Goal: Information Seeking & Learning: Learn about a topic

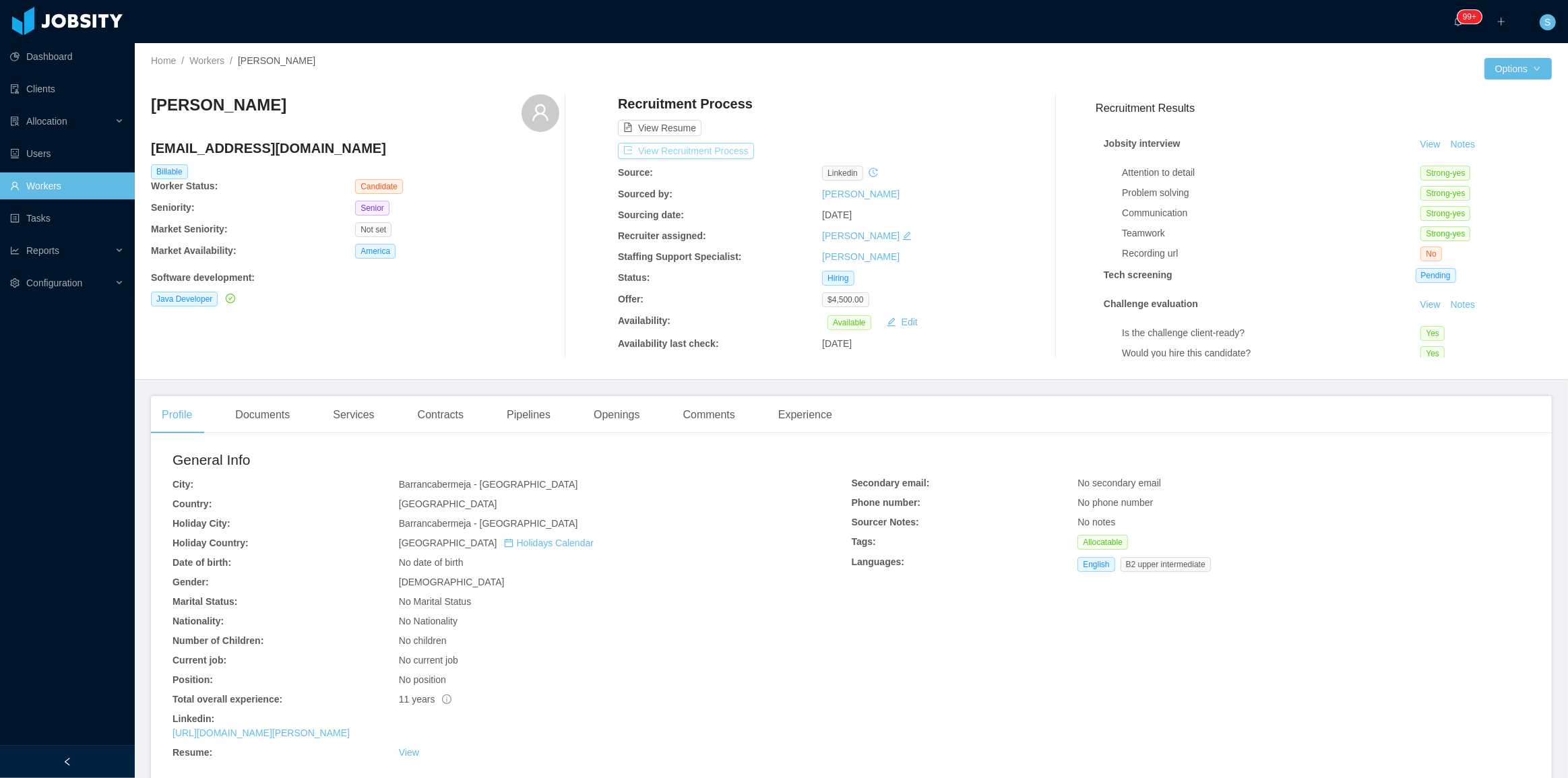
click at [718, 157] on button "View Recruitment Process" at bounding box center [686, 151] width 136 height 16
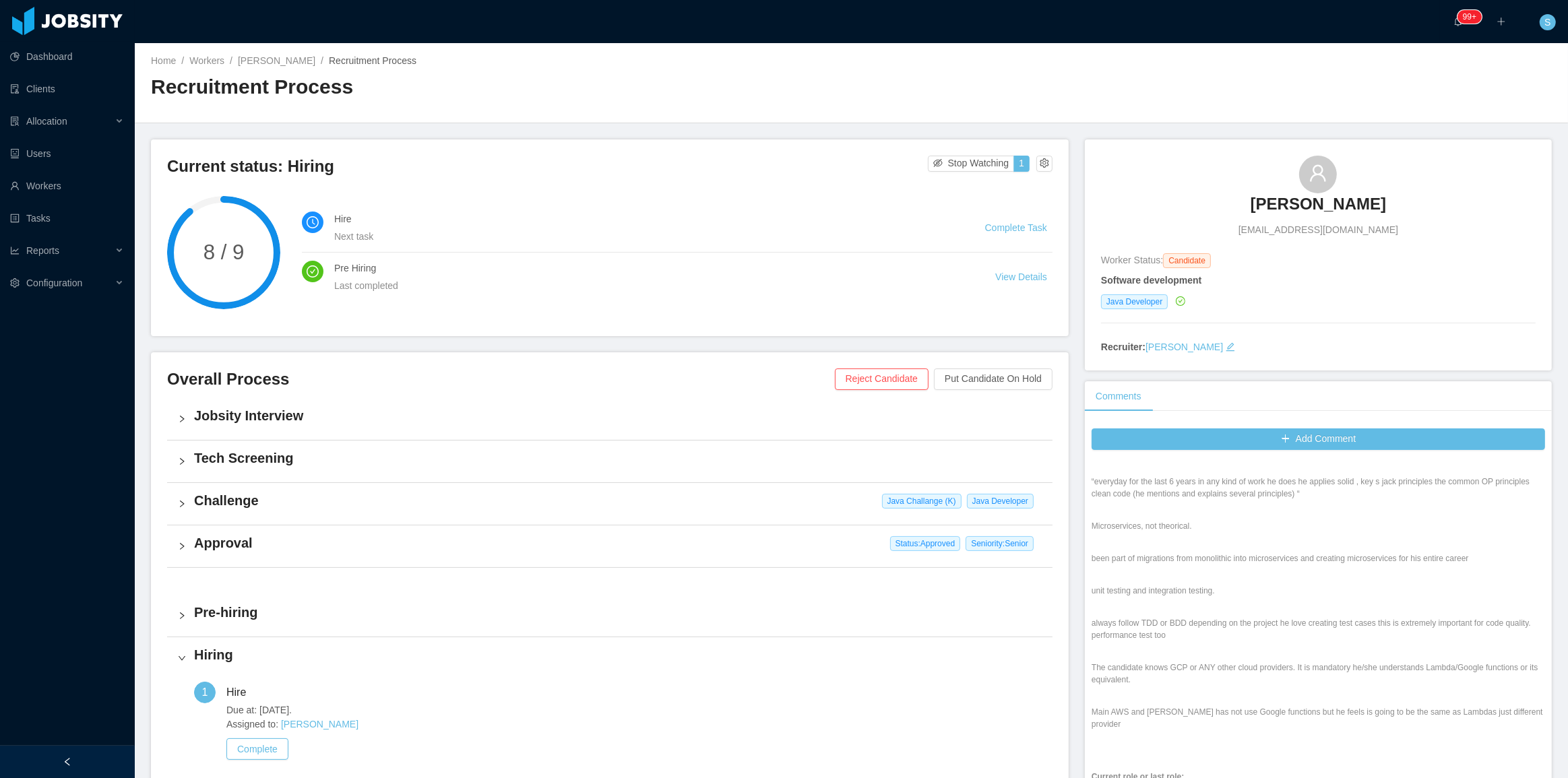
scroll to position [1470, 0]
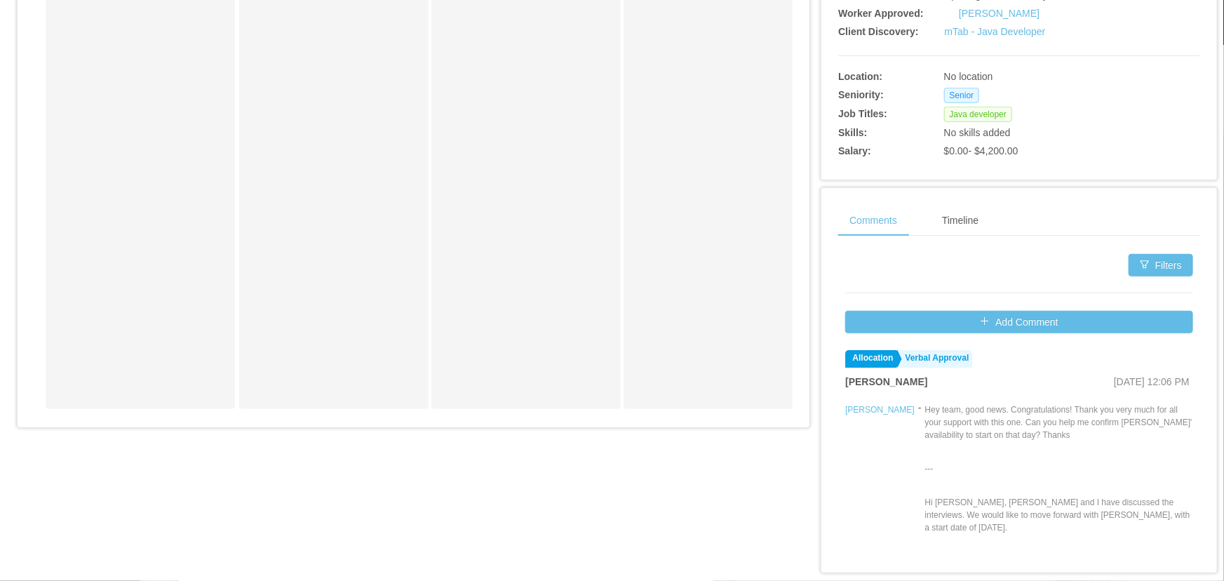
scroll to position [470, 0]
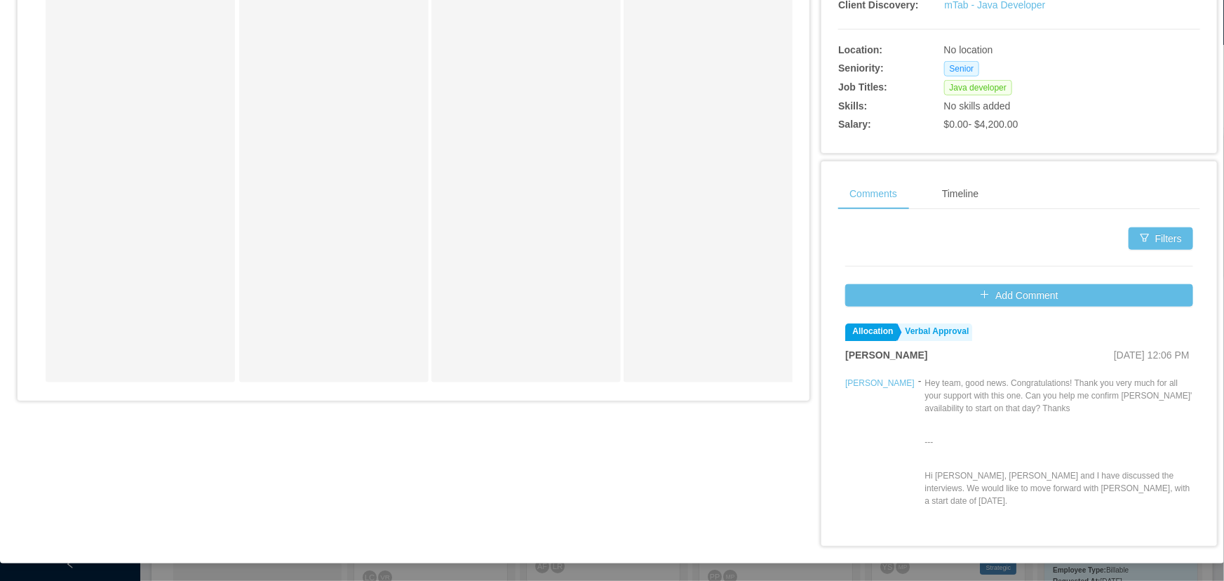
drag, startPoint x: 418, startPoint y: 401, endPoint x: 624, endPoint y: 399, distance: 205.6
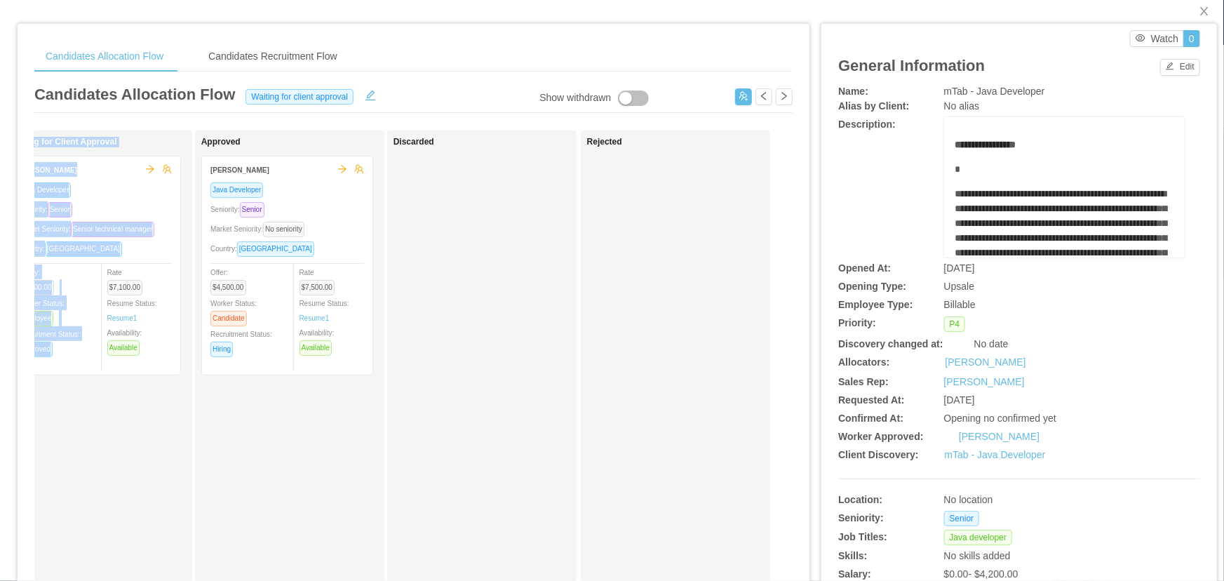
scroll to position [0, 0]
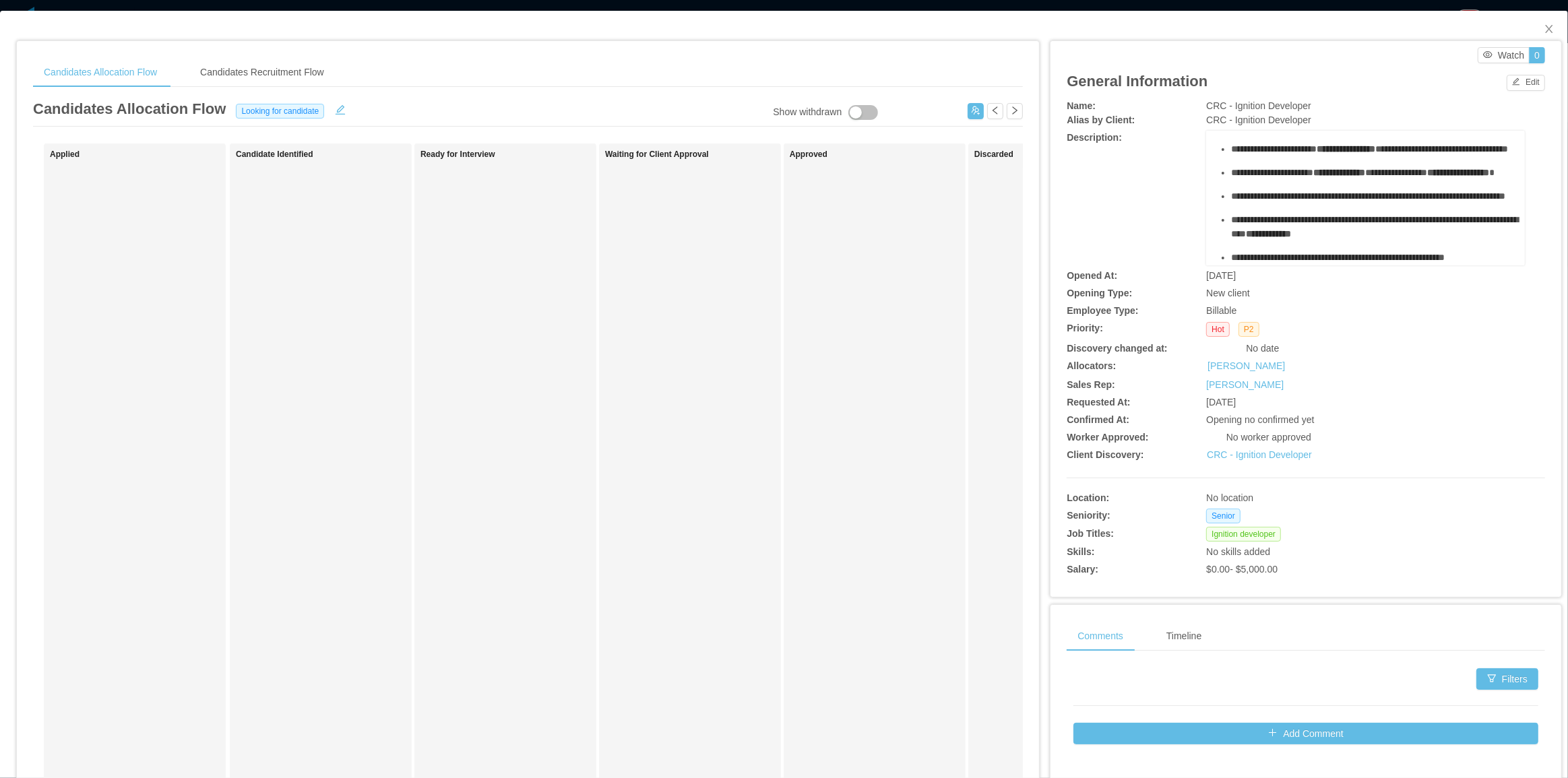
scroll to position [61, 0]
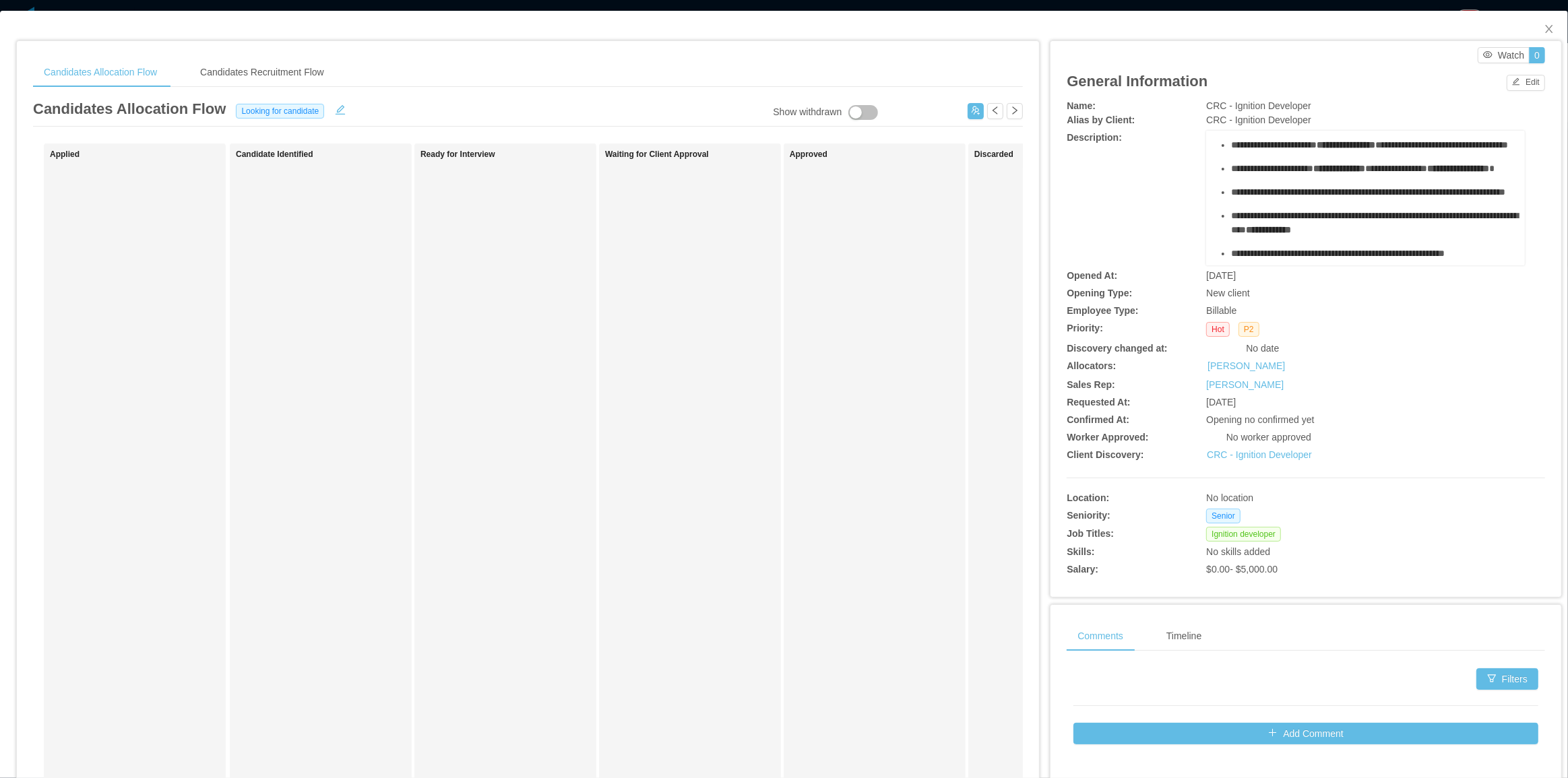
click at [1212, 107] on span "CRC - Ignition Developer" at bounding box center [1258, 106] width 105 height 11
copy span "CRC - Ignition Developer"
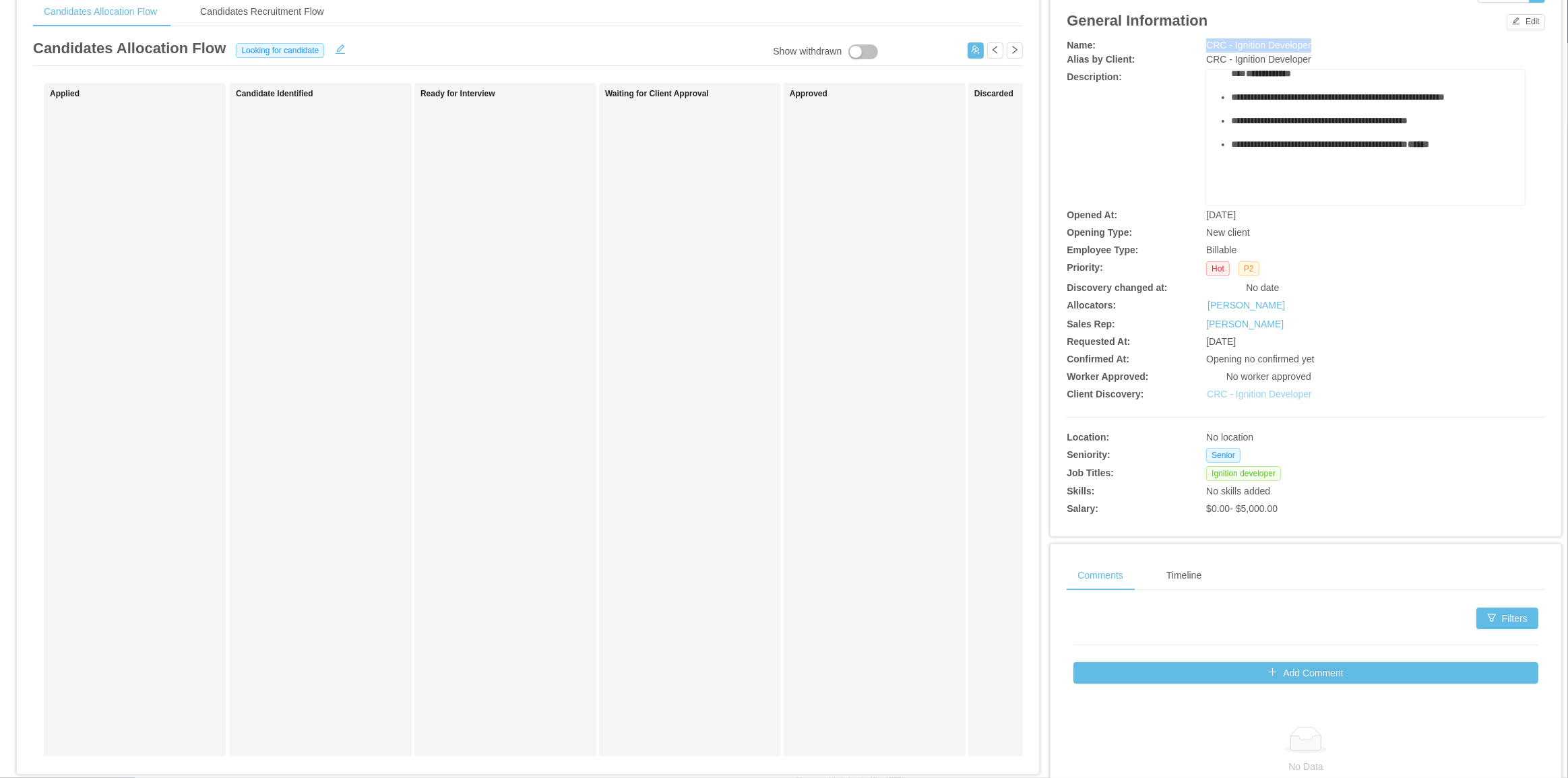
click at [1257, 398] on link "CRC - Ignition Developer" at bounding box center [1259, 394] width 105 height 11
click at [1227, 45] on span "CRC - Ignition Developer" at bounding box center [1258, 44] width 105 height 11
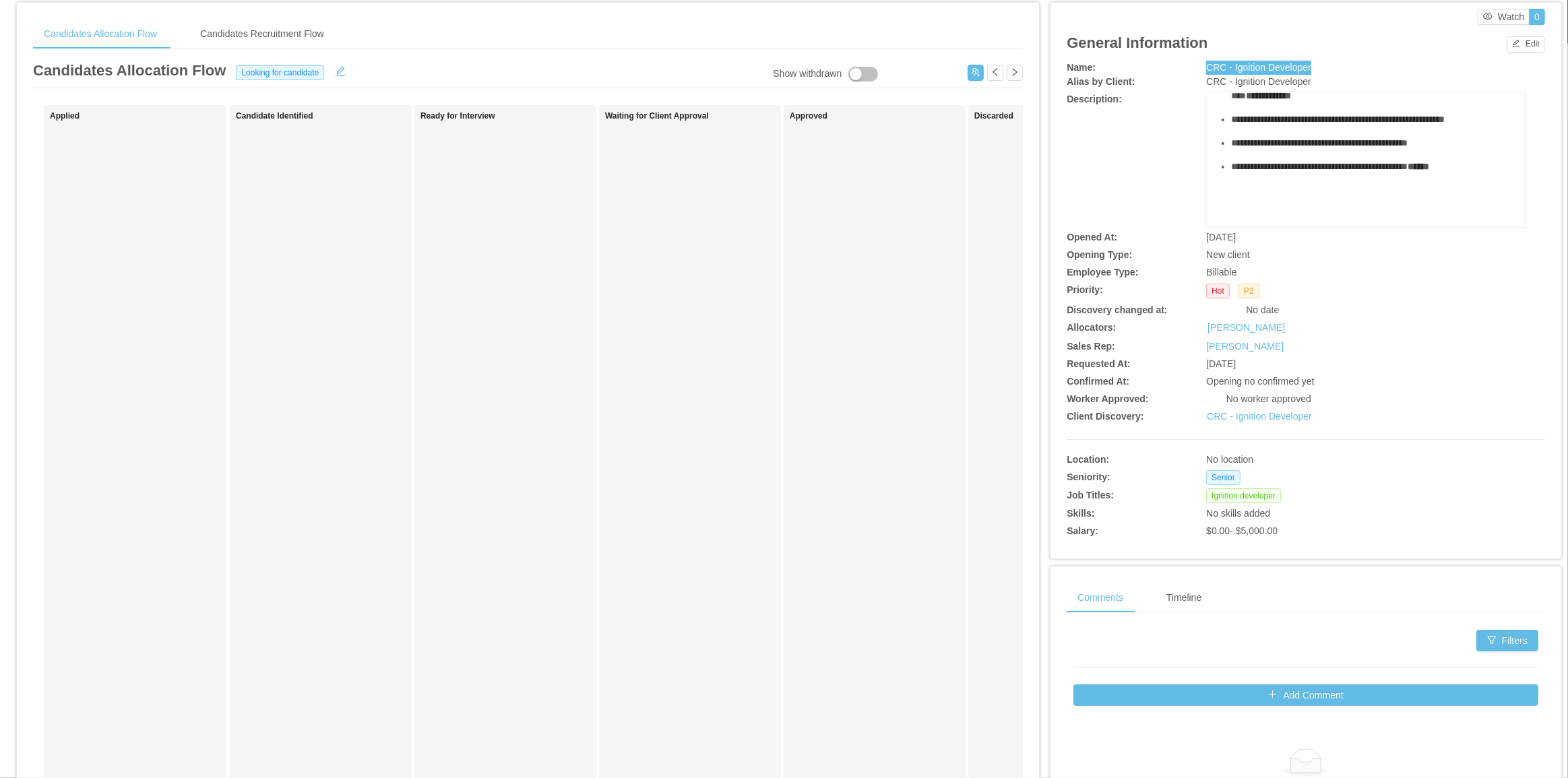
scroll to position [0, 0]
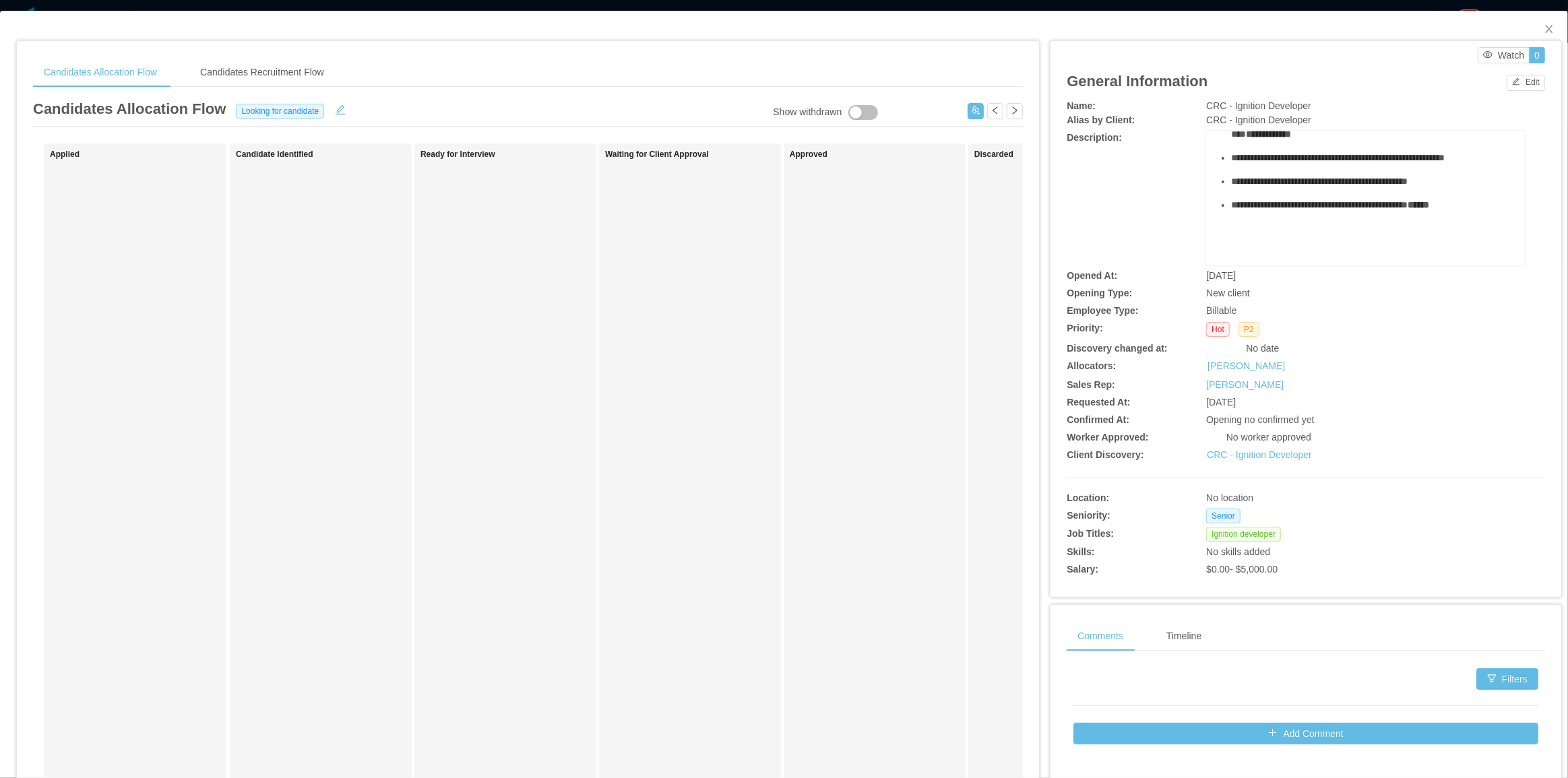
click at [1180, 141] on div "**********" at bounding box center [1306, 198] width 478 height 134
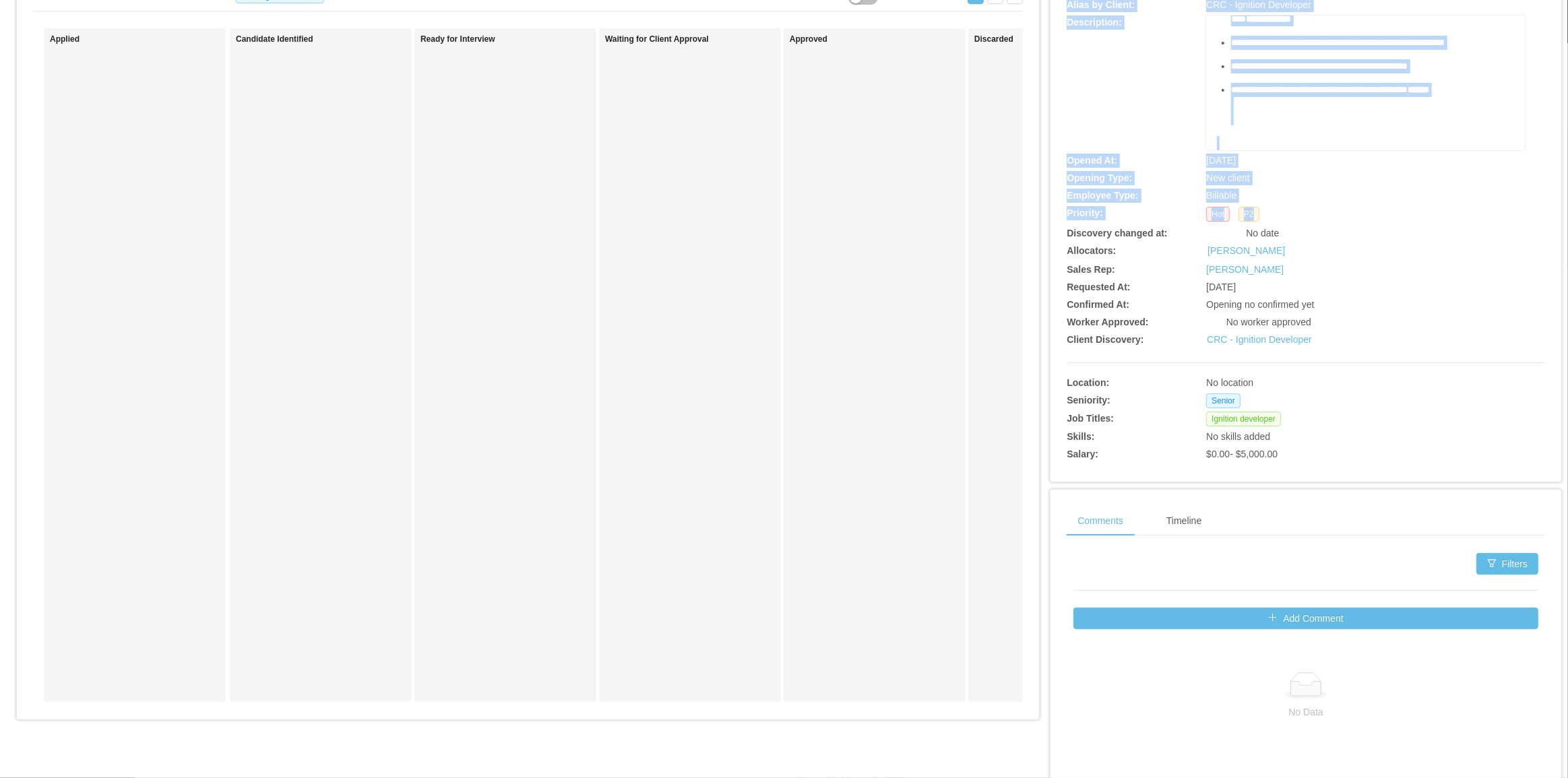
scroll to position [122, 0]
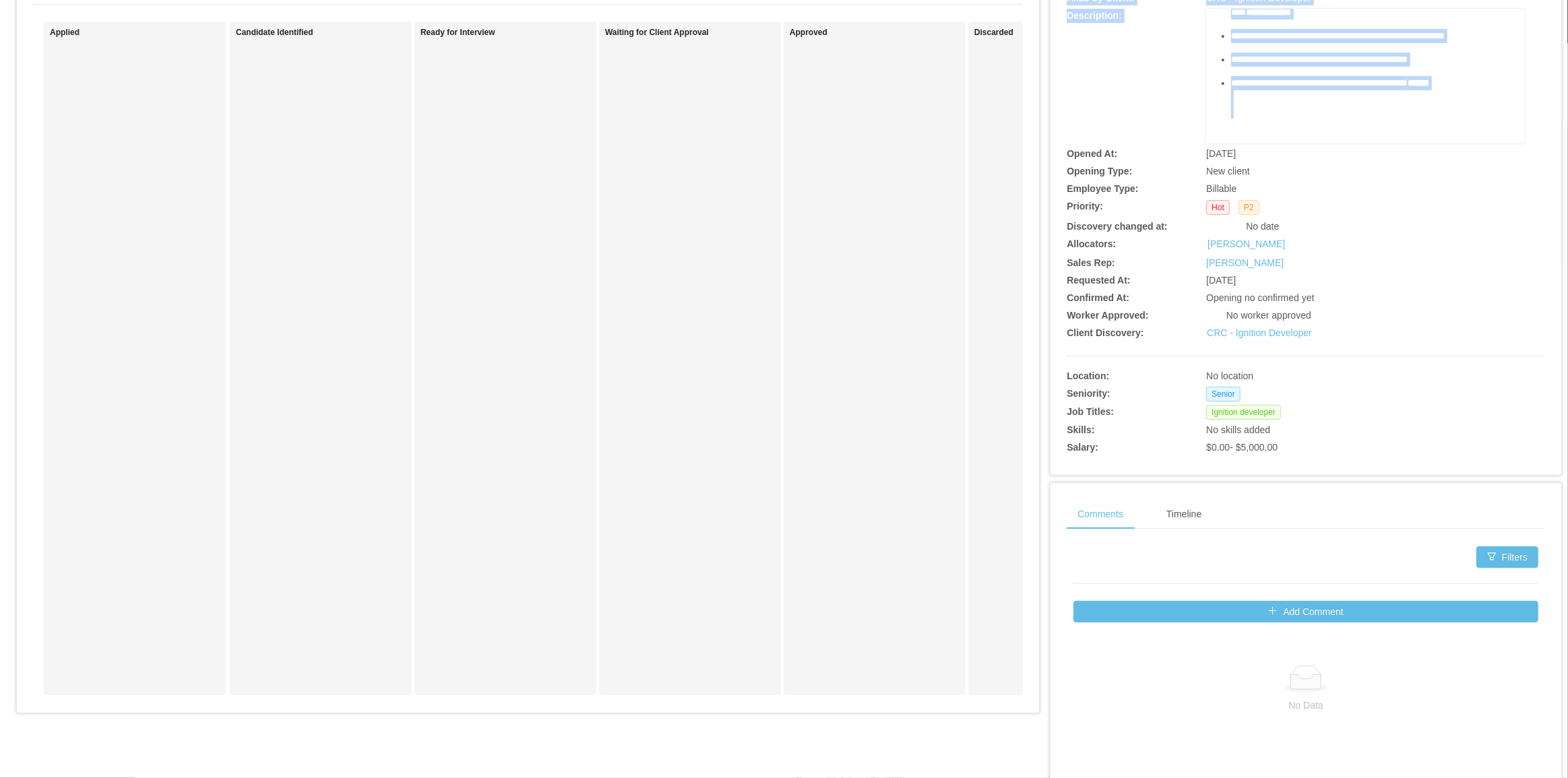
drag, startPoint x: 1194, startPoint y: 98, endPoint x: 1353, endPoint y: 131, distance: 162.4
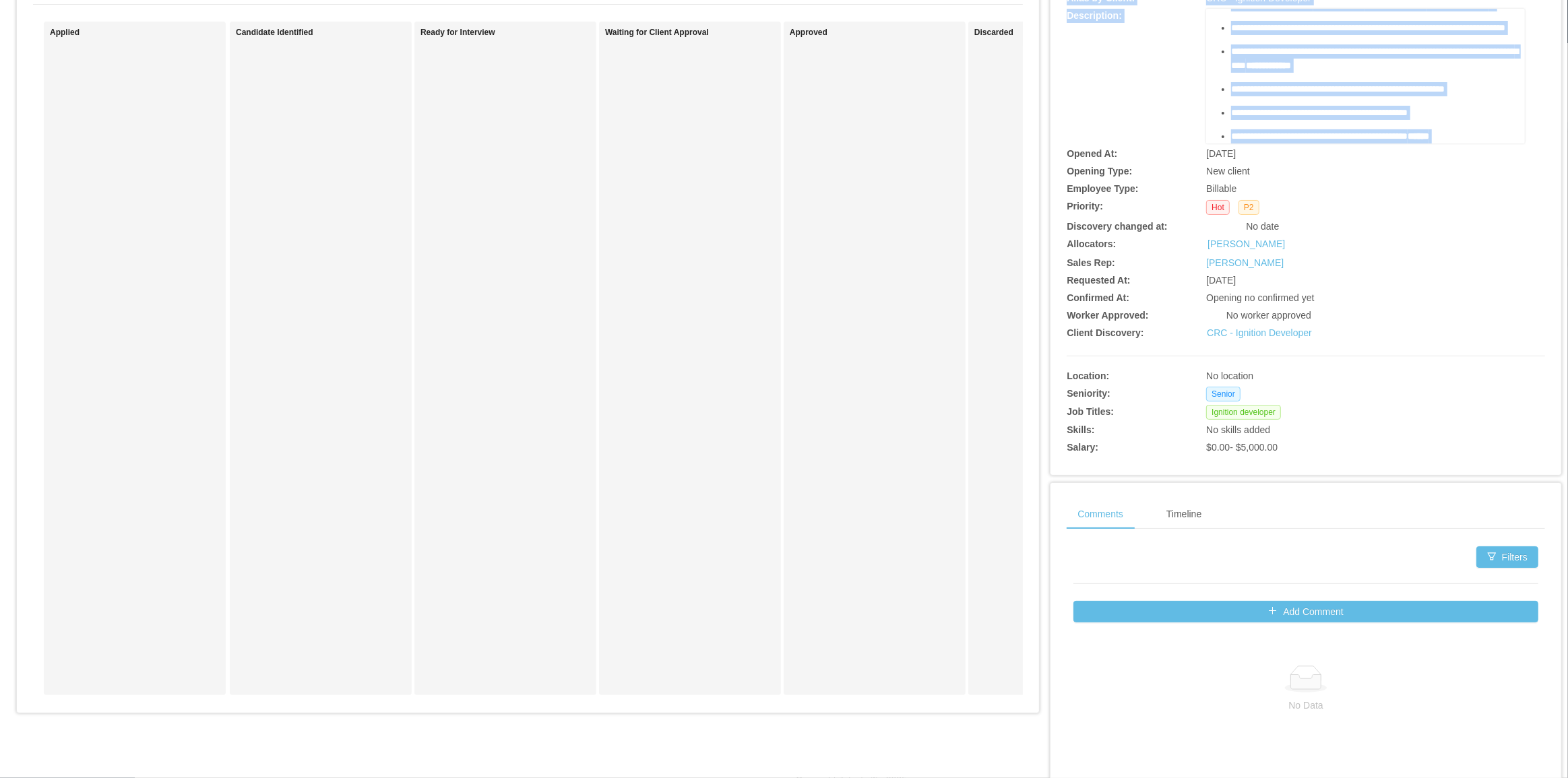
scroll to position [0, 0]
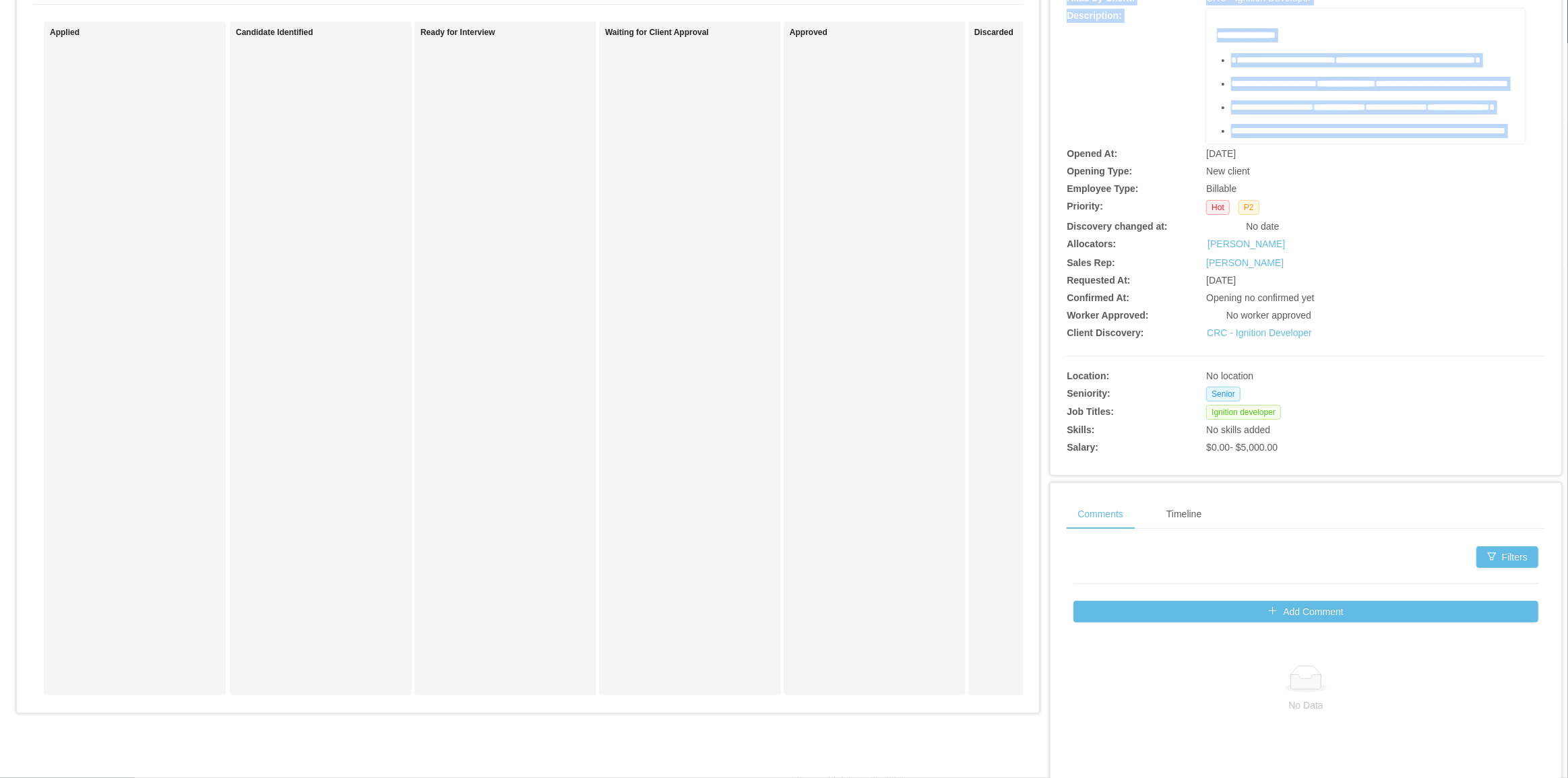
click at [1231, 56] on li "**********" at bounding box center [1372, 60] width 283 height 14
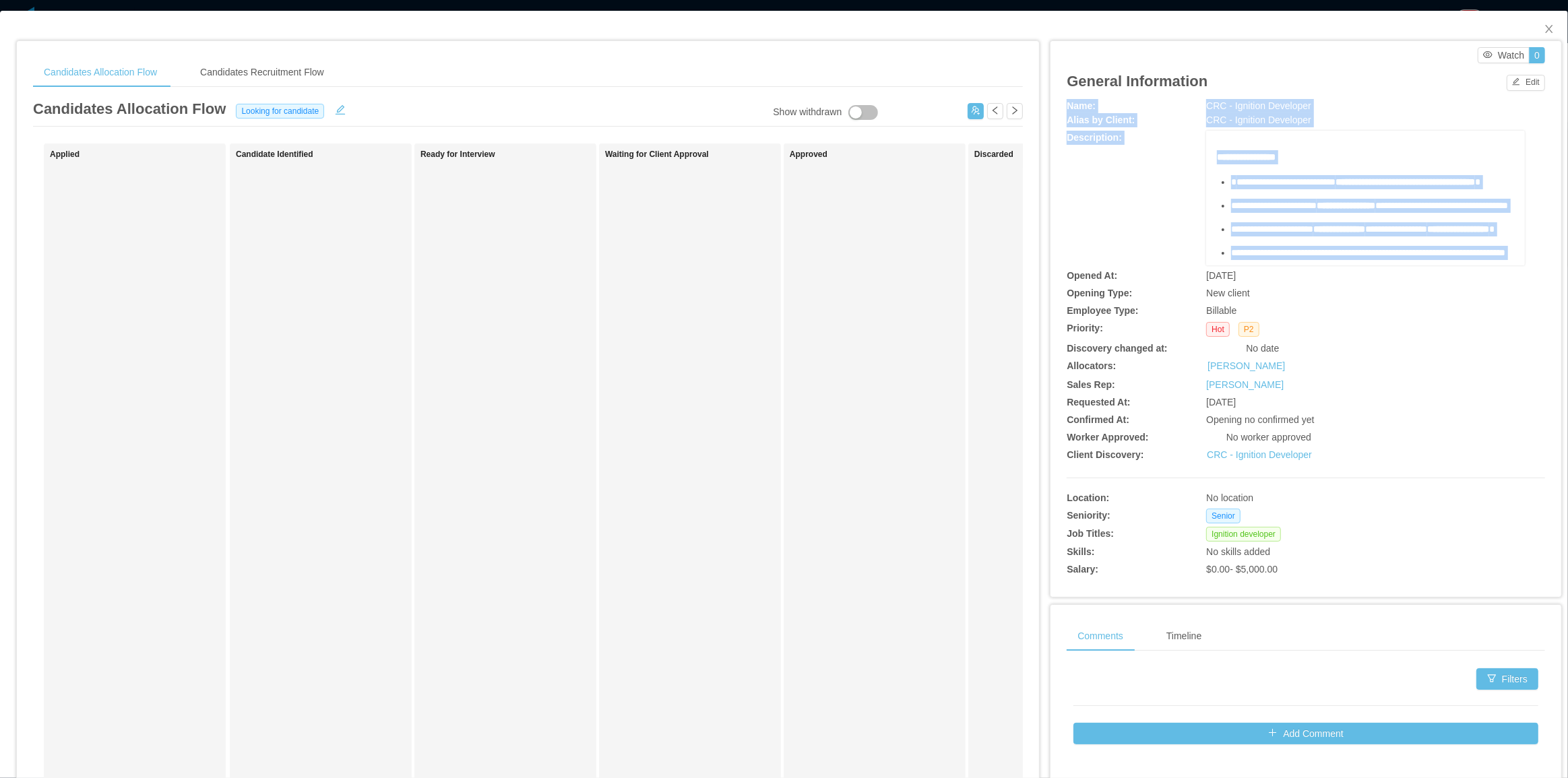
click at [1170, 167] on div "**********" at bounding box center [1306, 198] width 478 height 134
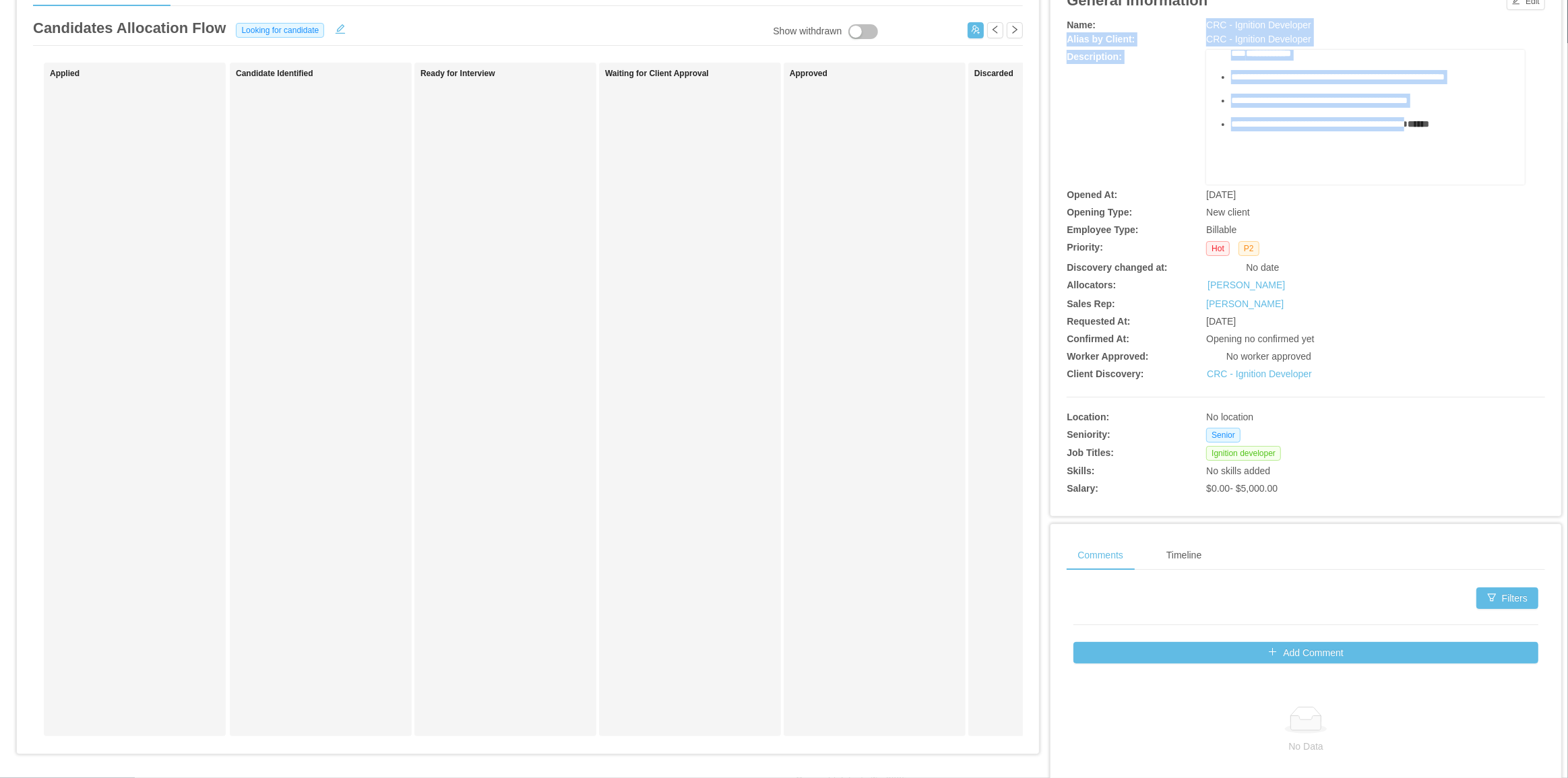
scroll to position [61, 0]
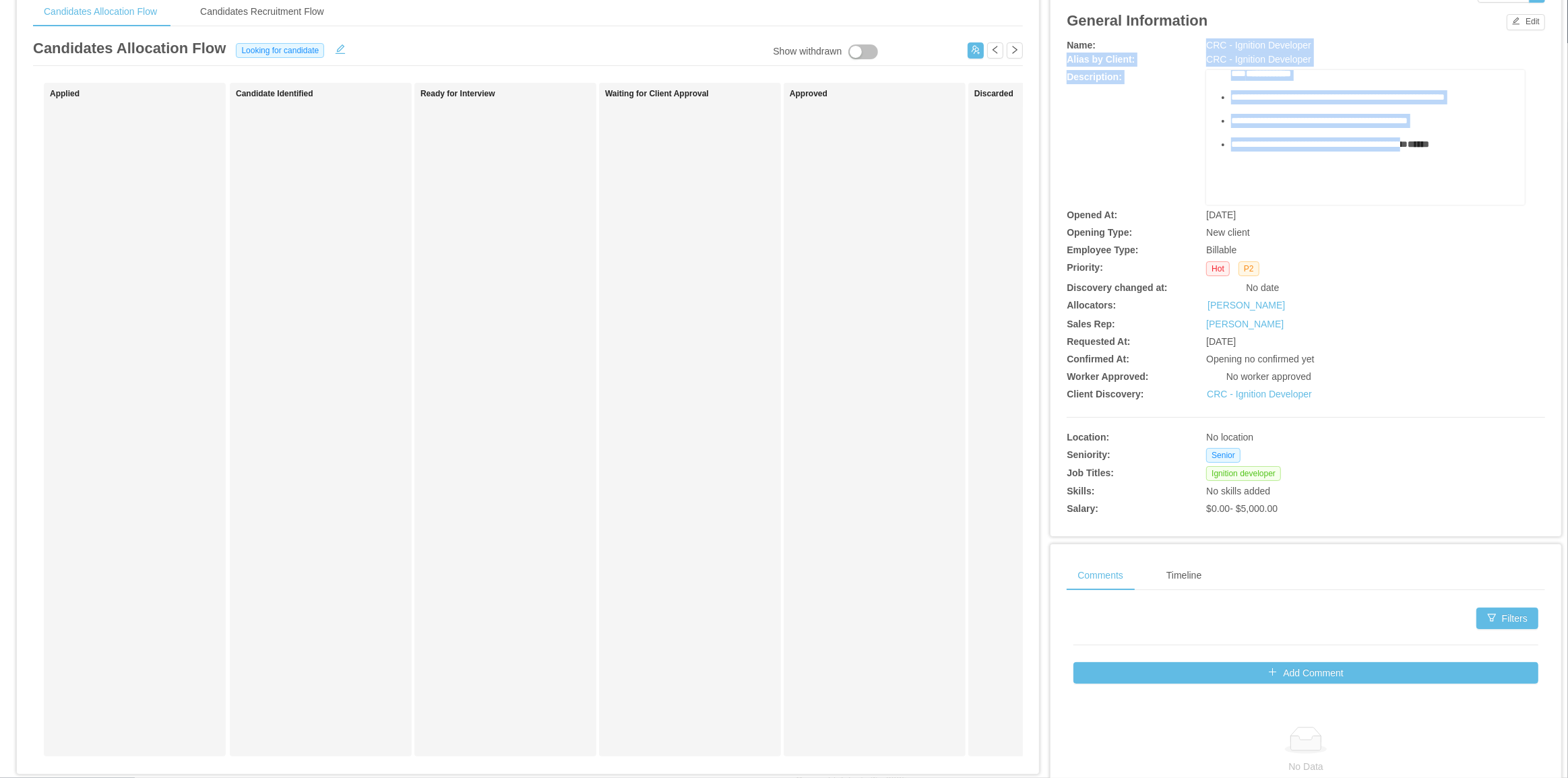
copy div "**********"
drag, startPoint x: 1198, startPoint y: 105, endPoint x: 1236, endPoint y: 164, distance: 70.2
click at [1422, 121] on div "**********" at bounding box center [1306, 280] width 478 height 482
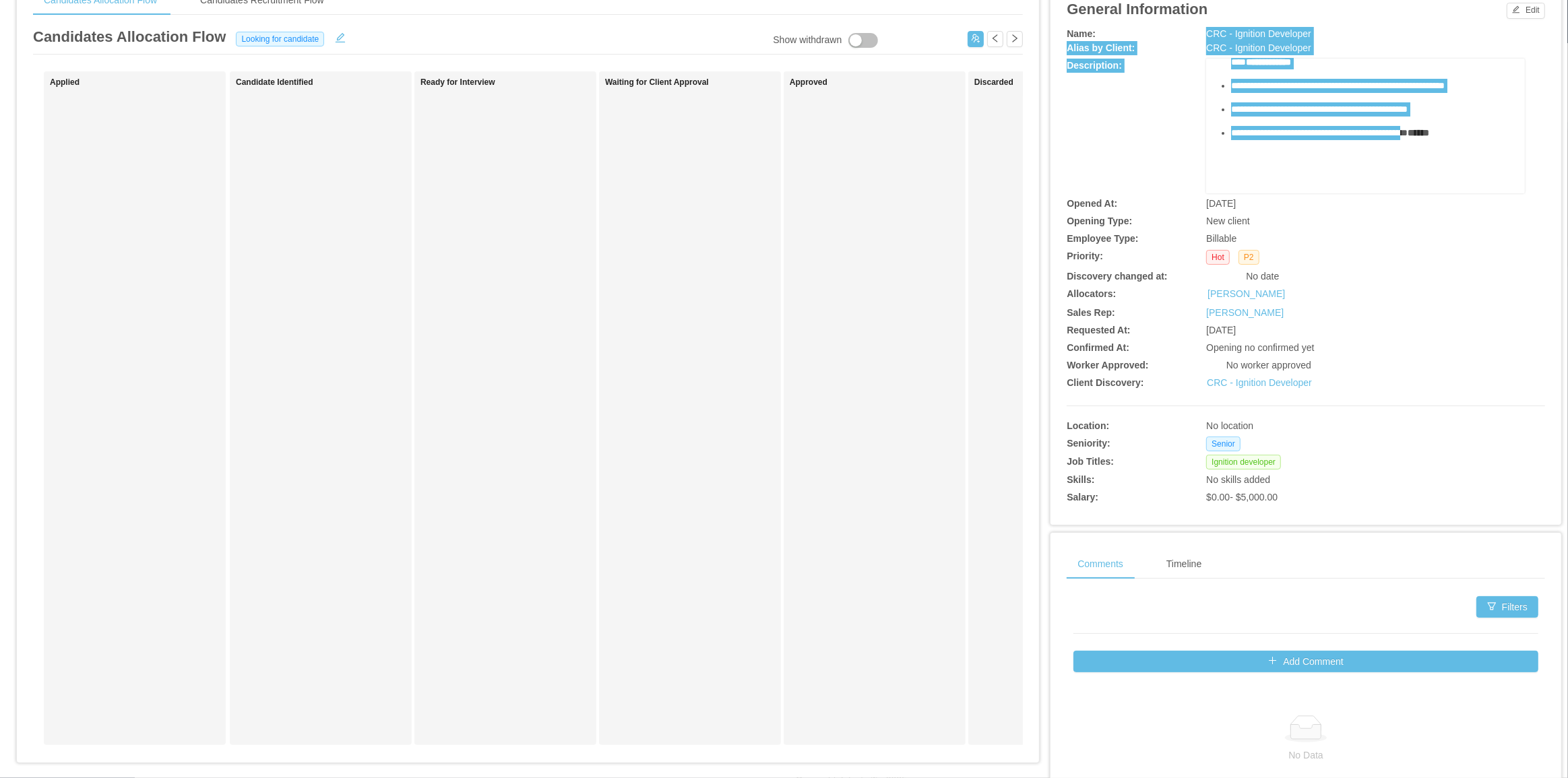
scroll to position [47, 0]
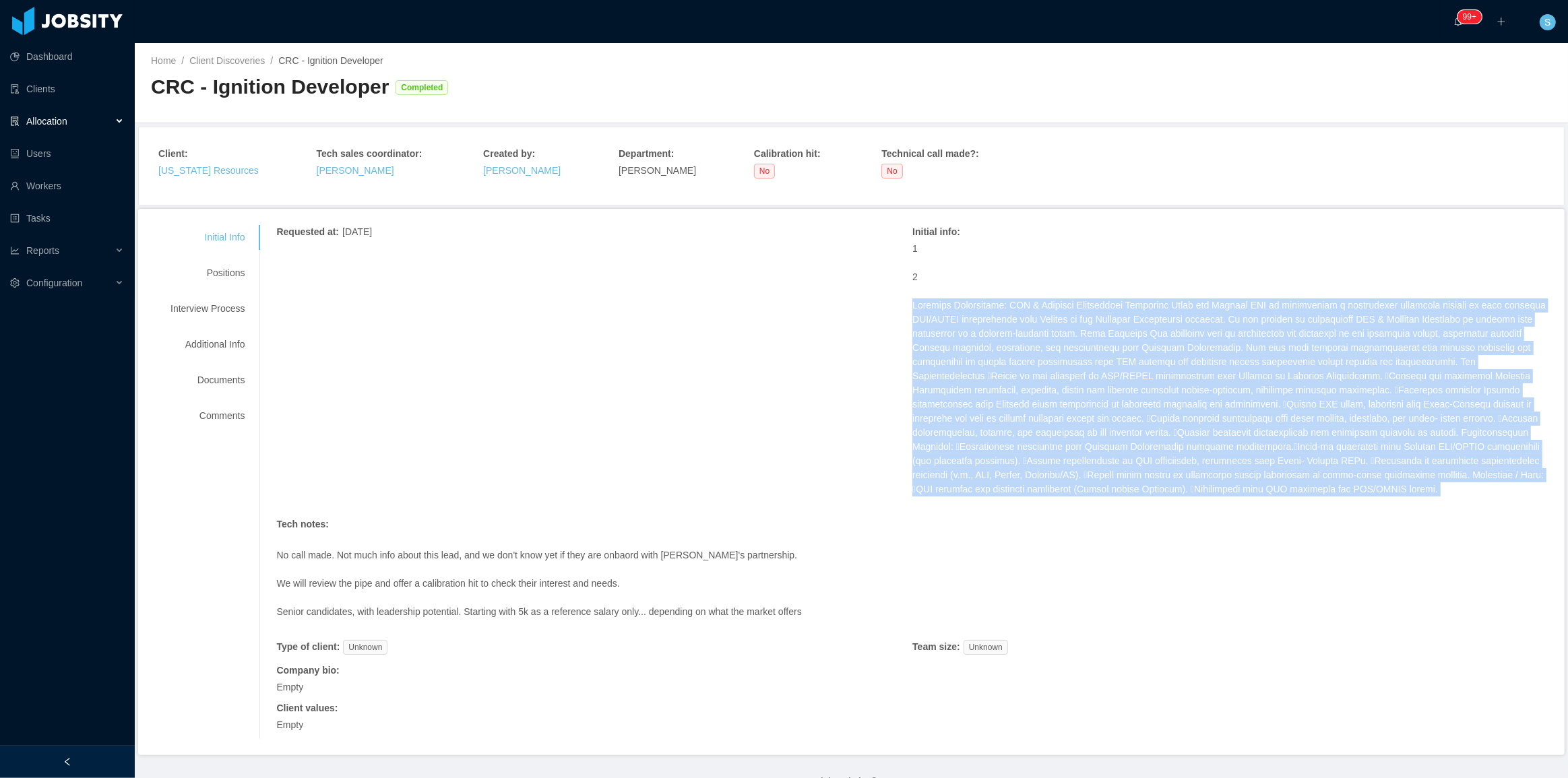
copy p "Contract Opportunity: PLC & Ignition Perspective Developer About the Project CR…"
drag, startPoint x: 1201, startPoint y: 497, endPoint x: 900, endPoint y: 302, distance: 358.6
click at [900, 302] on div "Requested at : September 16, 2025 Initial info : 1 2 Tech notes : No call made.…" at bounding box center [912, 481] width 1272 height 514
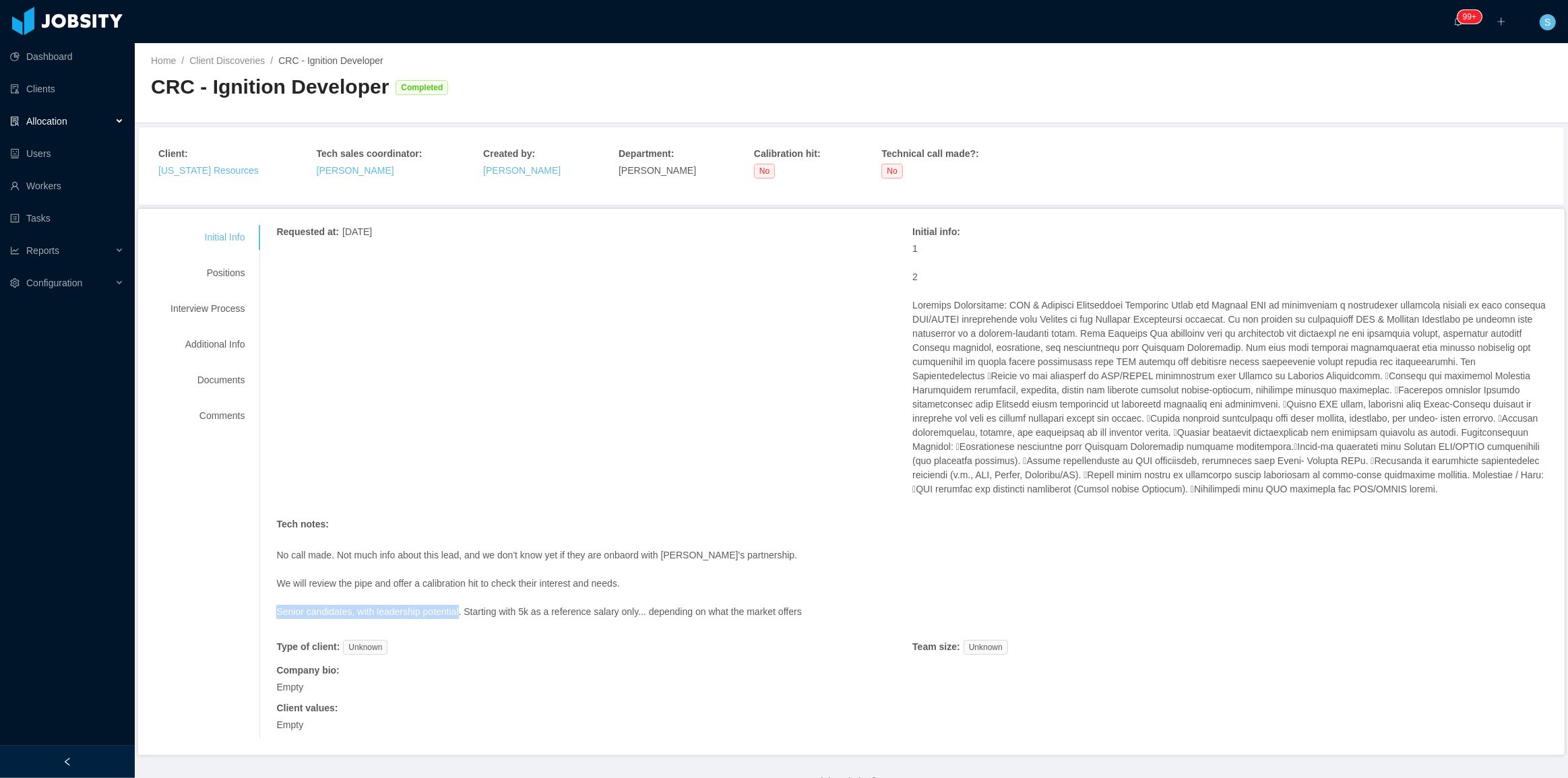
copy p "Senior candidates, with leadership potential"
drag, startPoint x: 268, startPoint y: 613, endPoint x: 455, endPoint y: 611, distance: 187.0
click at [455, 611] on div "Requested at : September 16, 2025 Initial info : 1 2 Tech notes : No call made.…" at bounding box center [904, 481] width 1289 height 514
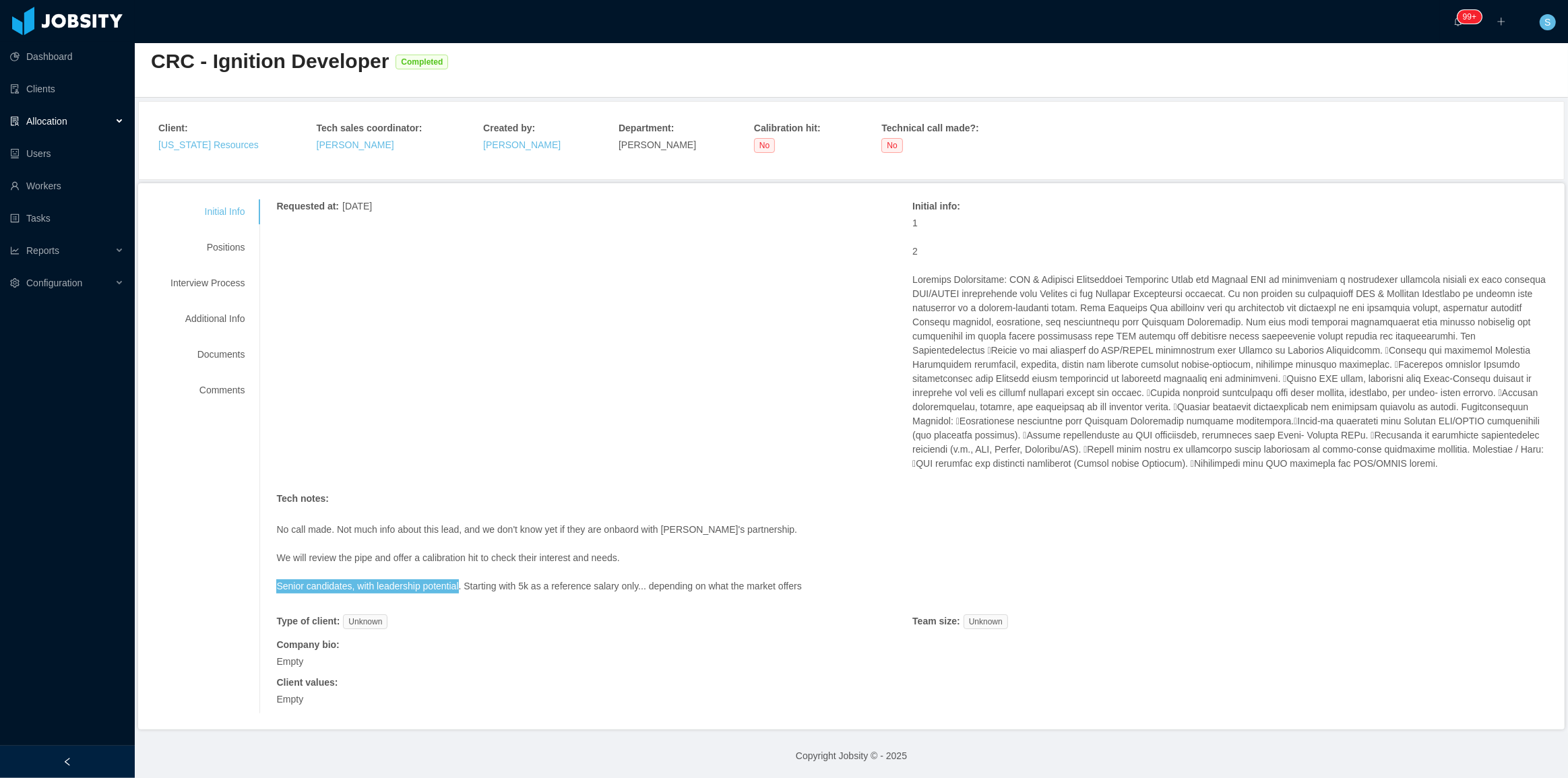
scroll to position [27, 0]
click at [229, 254] on div "Positions" at bounding box center [207, 246] width 107 height 25
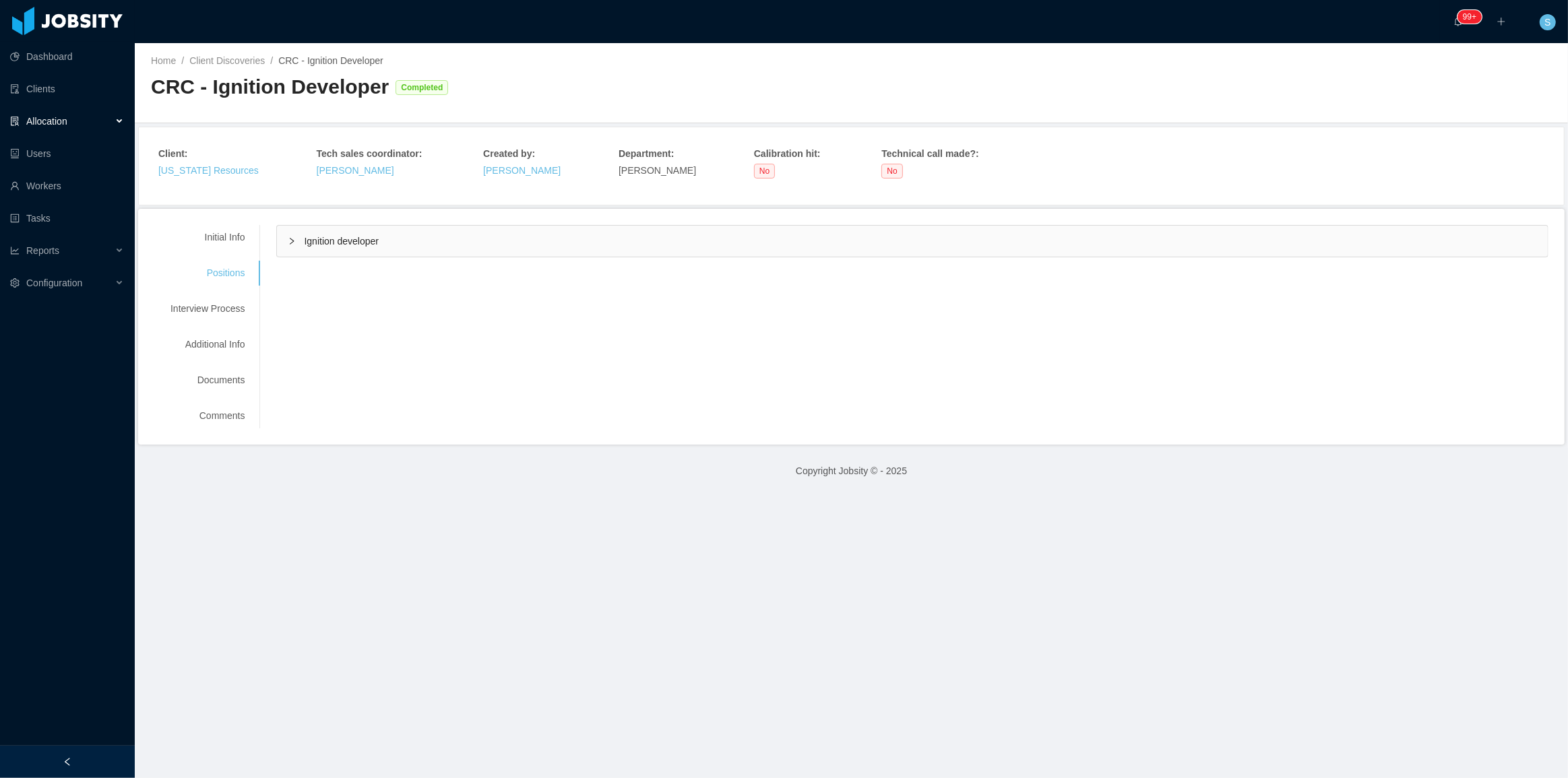
click at [220, 295] on div "Initial Info Positions Interview Process Additional Info Documents Comments" at bounding box center [207, 327] width 107 height 204
click at [302, 247] on div "Ignition developer" at bounding box center [911, 241] width 1270 height 31
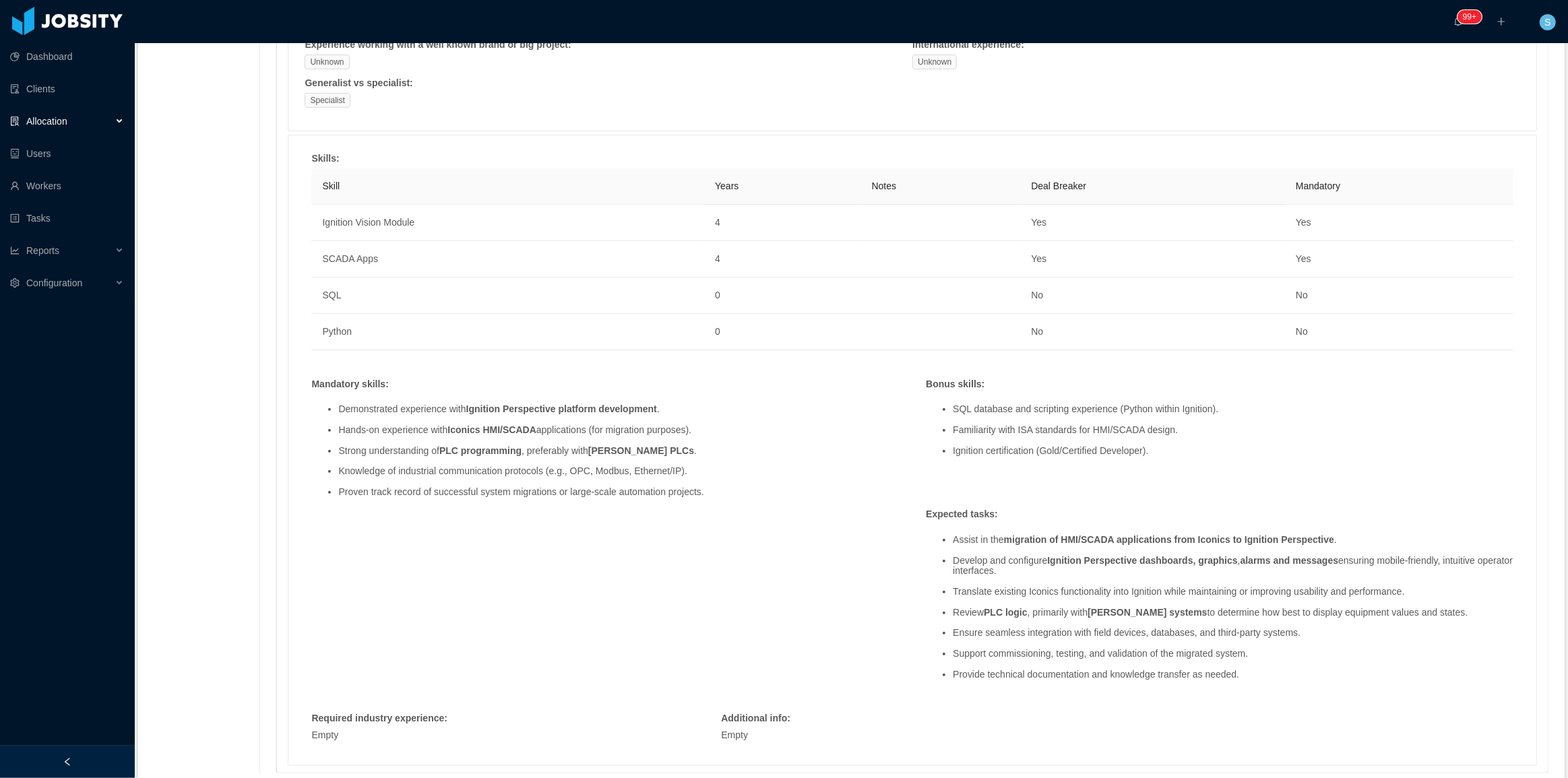
scroll to position [674, 0]
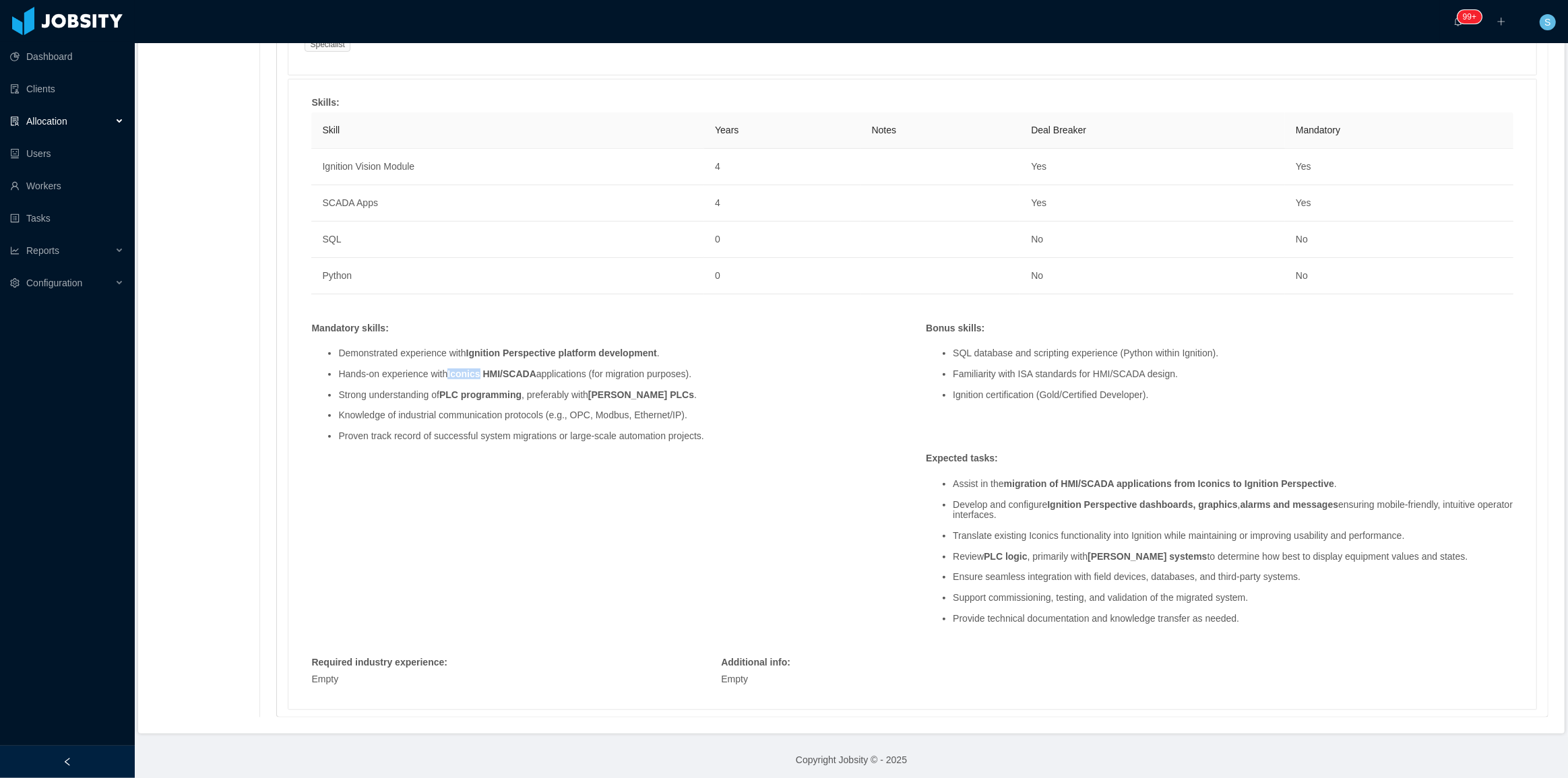
copy strong "Iconics"
drag, startPoint x: 446, startPoint y: 375, endPoint x: 477, endPoint y: 377, distance: 31.1
click at [477, 377] on strong "Iconics HMI/SCADA" at bounding box center [492, 374] width 88 height 11
copy li "industrial communication protocols (e.g., OPC, Modbus, Ethernet/IP)"
drag, startPoint x: 394, startPoint y: 417, endPoint x: 582, endPoint y: 421, distance: 188.0
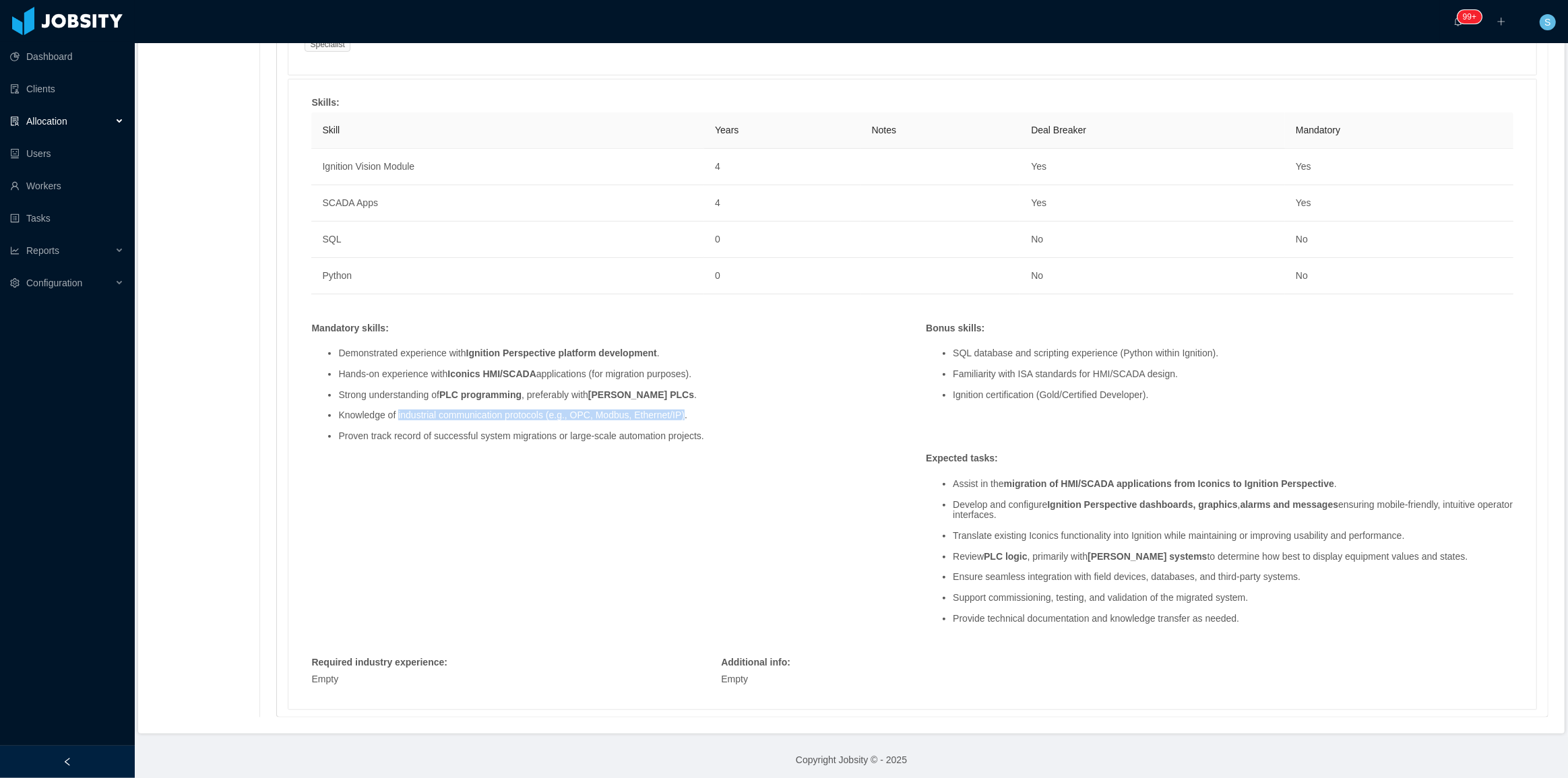
click at [676, 421] on li "Knowledge of industrial communication protocols (e.g., OPC, Modbus, Ethernet/IP…" at bounding box center [618, 415] width 561 height 11
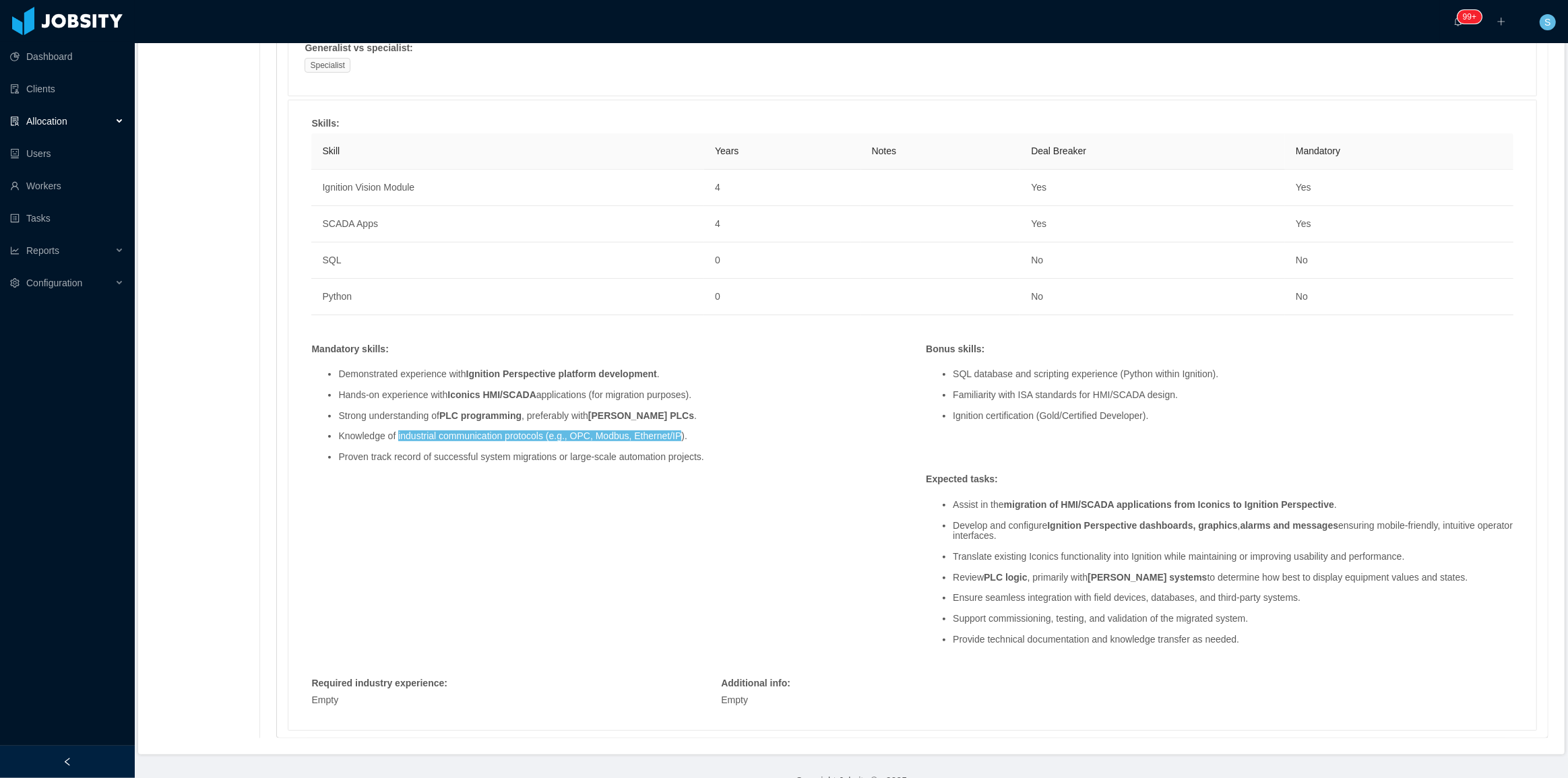
scroll to position [613, 0]
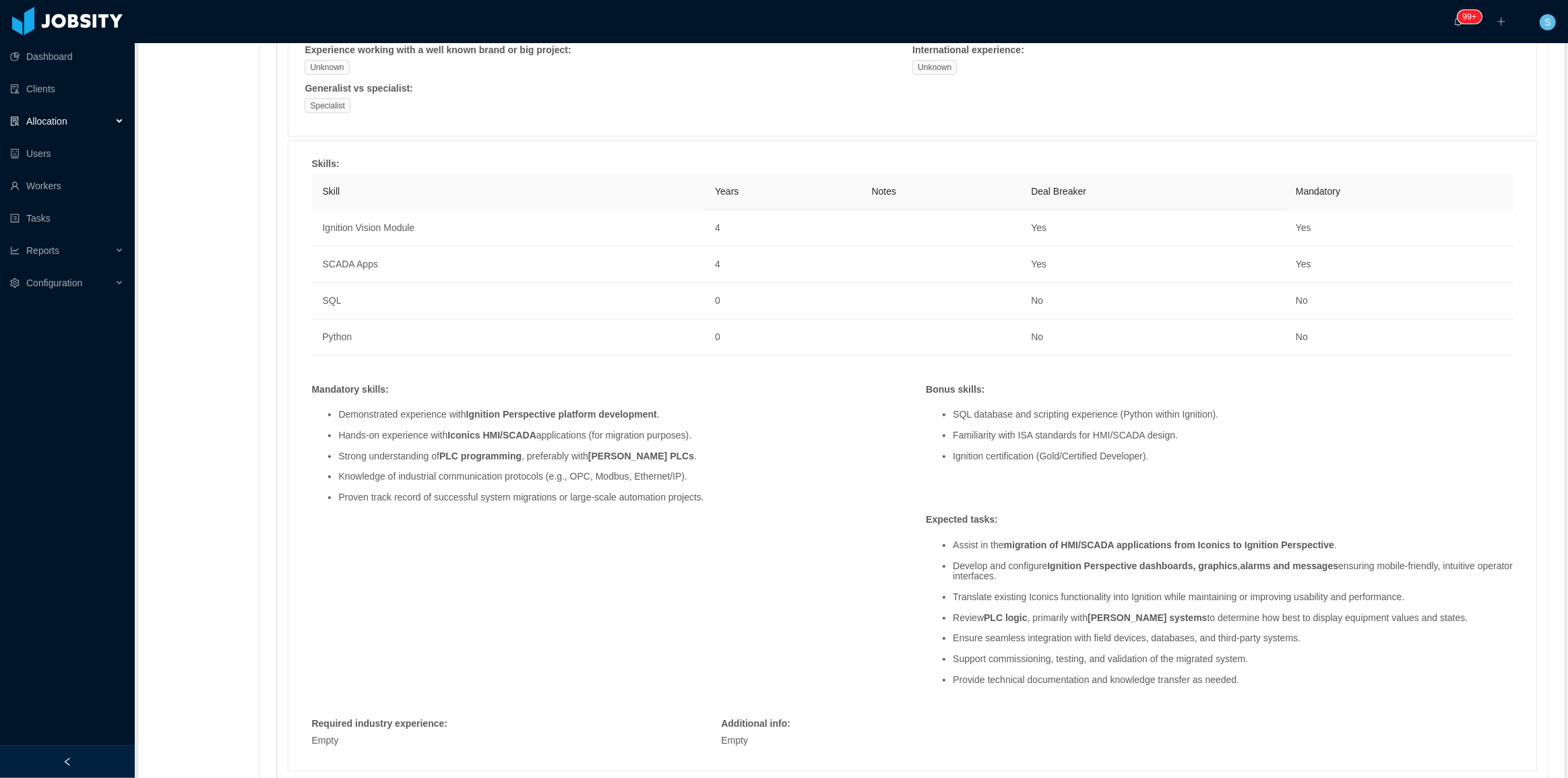
click at [1090, 460] on li "Ignition certification (Gold/Certified Developer)." at bounding box center [1233, 456] width 561 height 11
copy li "Ignition certification (Gold/Certified Developer)."
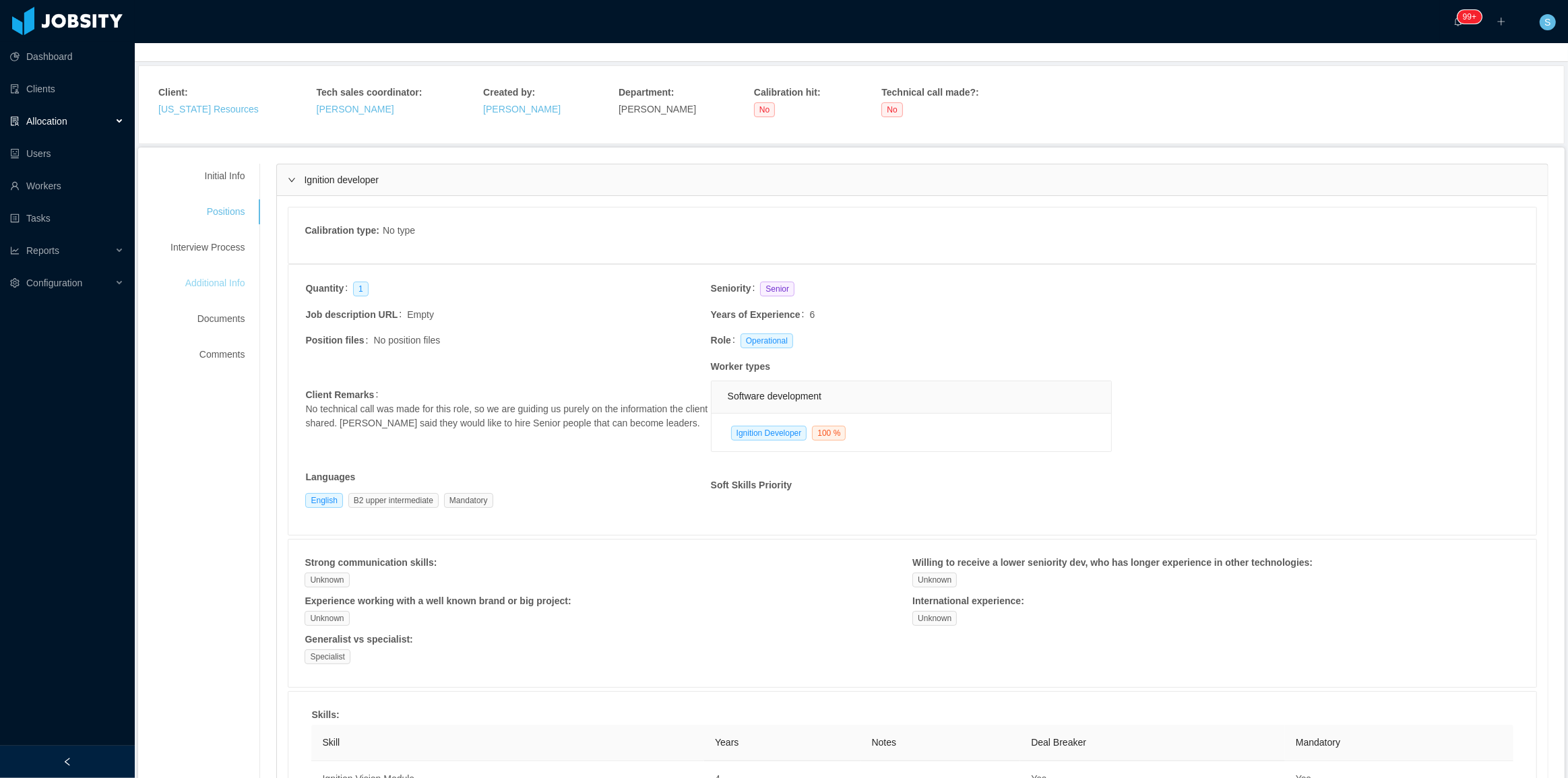
scroll to position [61, 0]
click at [211, 256] on div "Interview Process" at bounding box center [207, 249] width 107 height 25
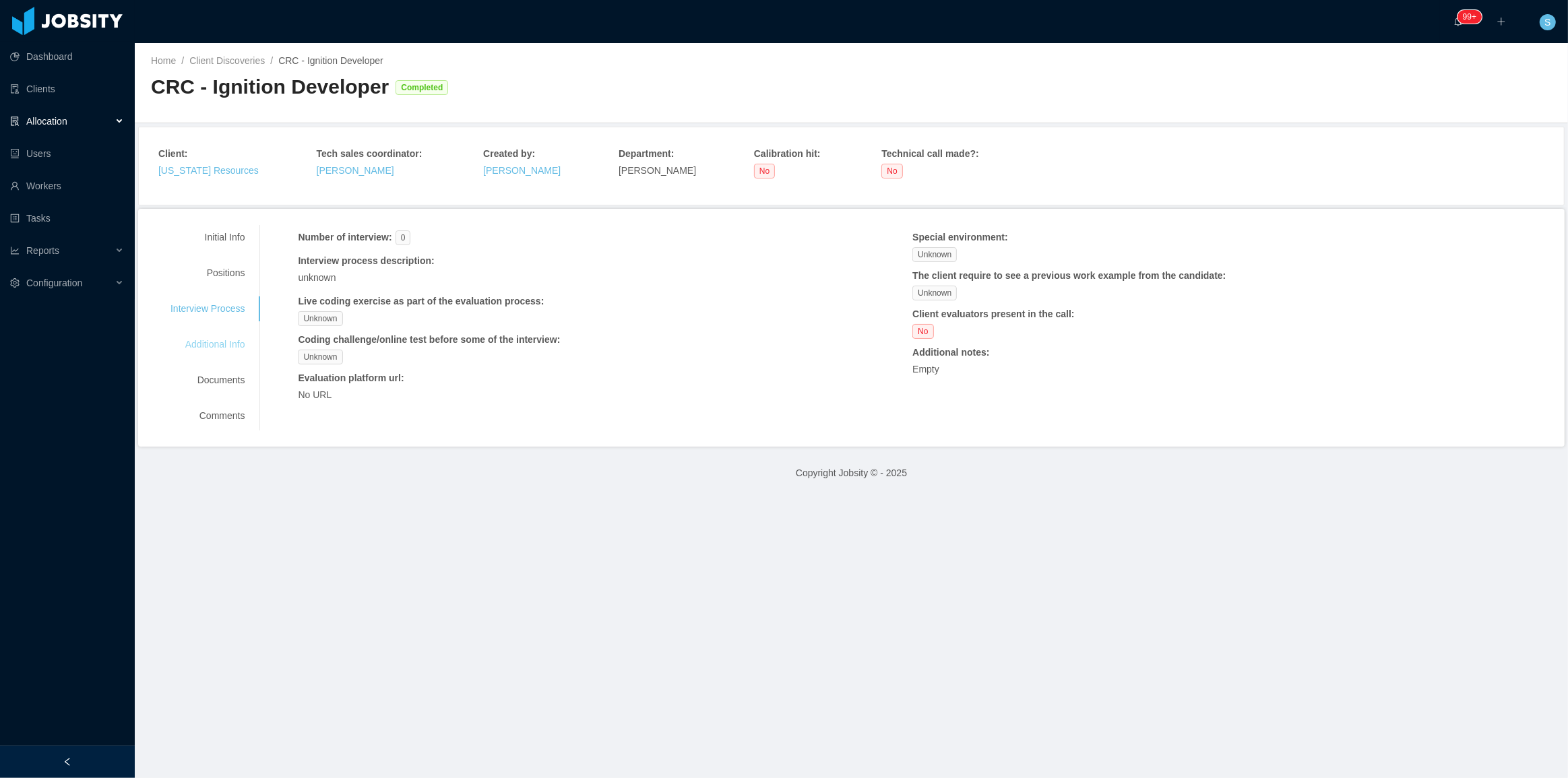
click at [229, 334] on div "Additional Info" at bounding box center [207, 345] width 107 height 25
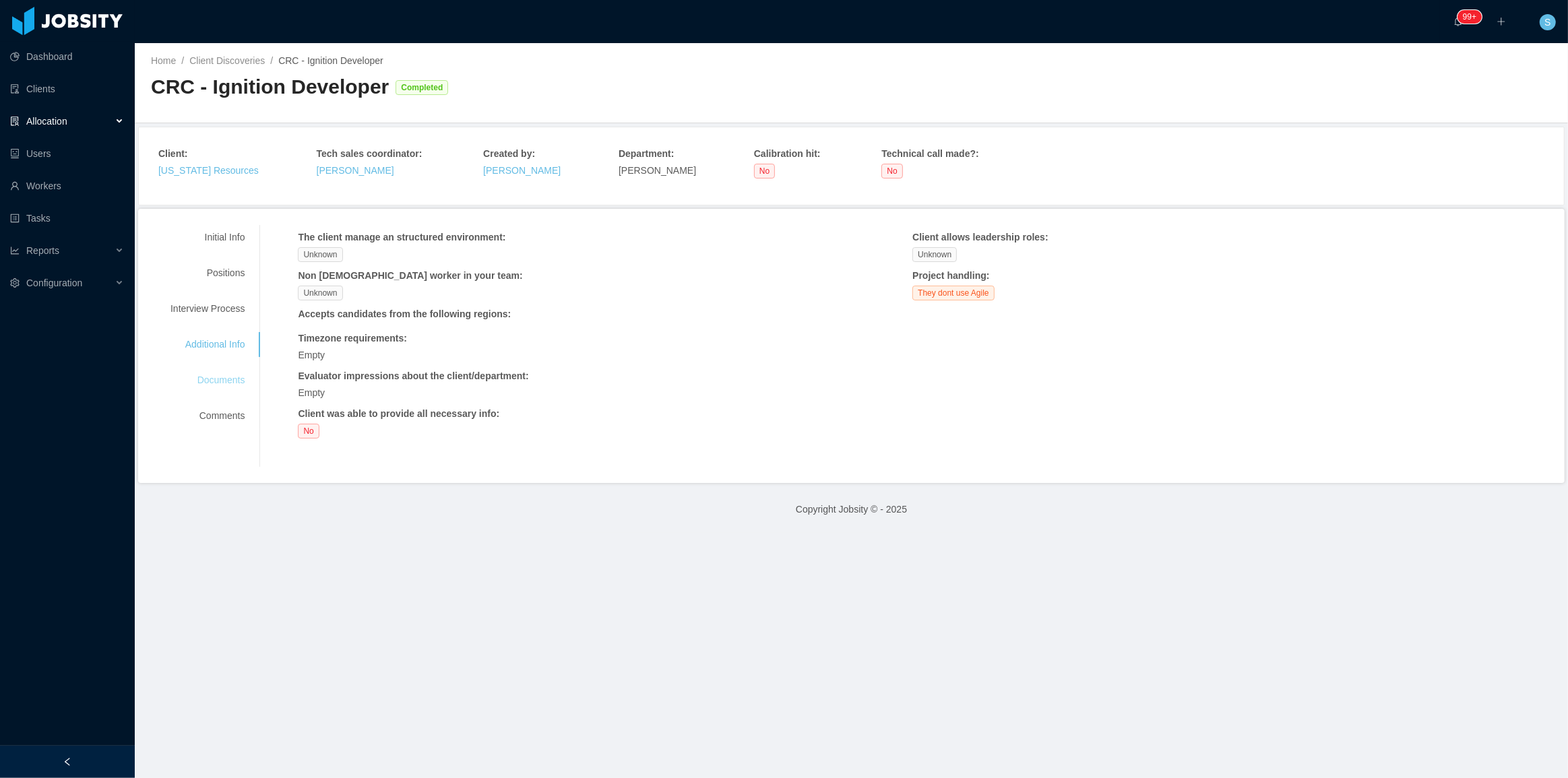
click at [229, 376] on div "Documents" at bounding box center [207, 380] width 107 height 25
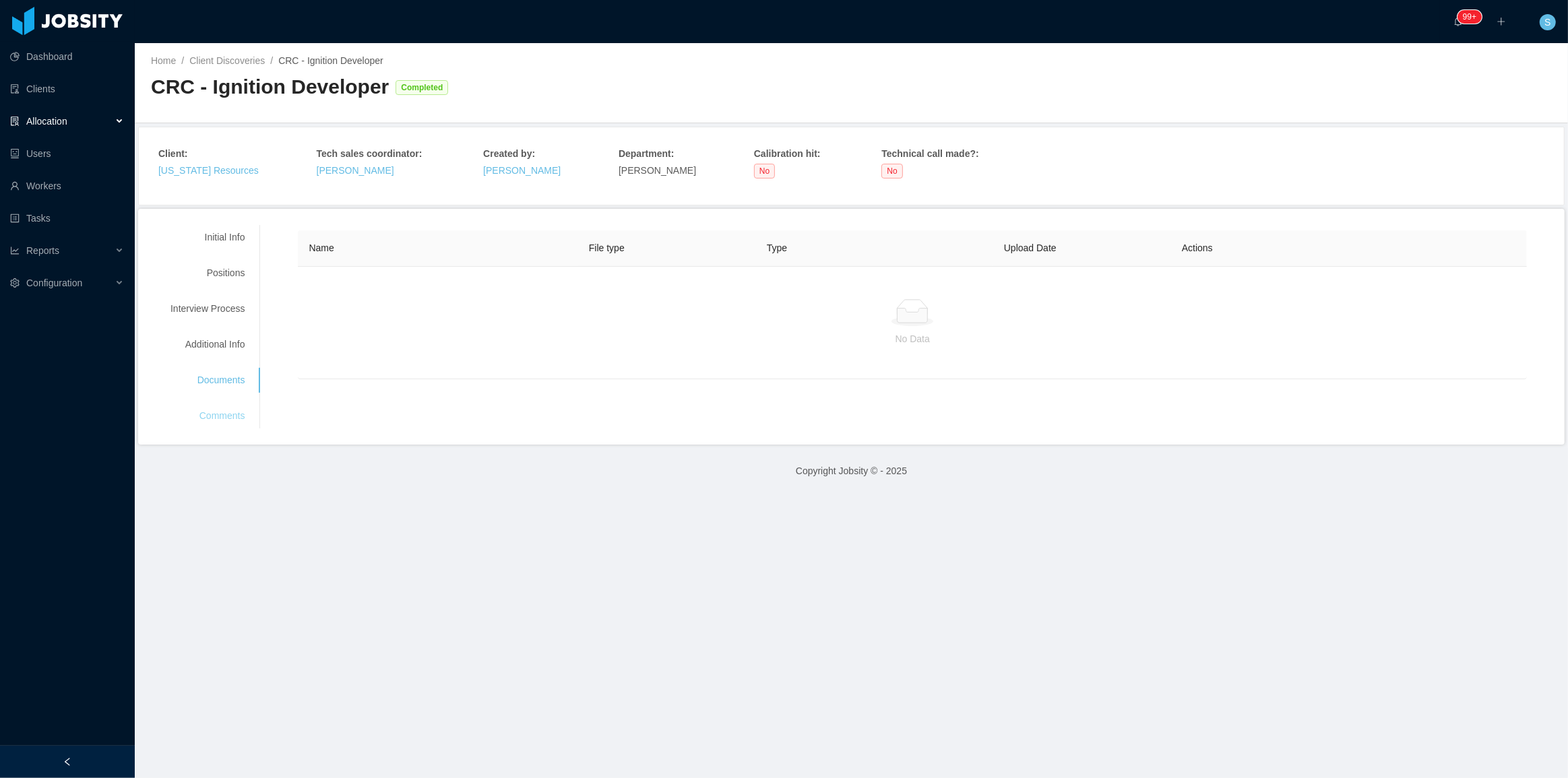
click at [229, 403] on div "Comments" at bounding box center [207, 416] width 107 height 25
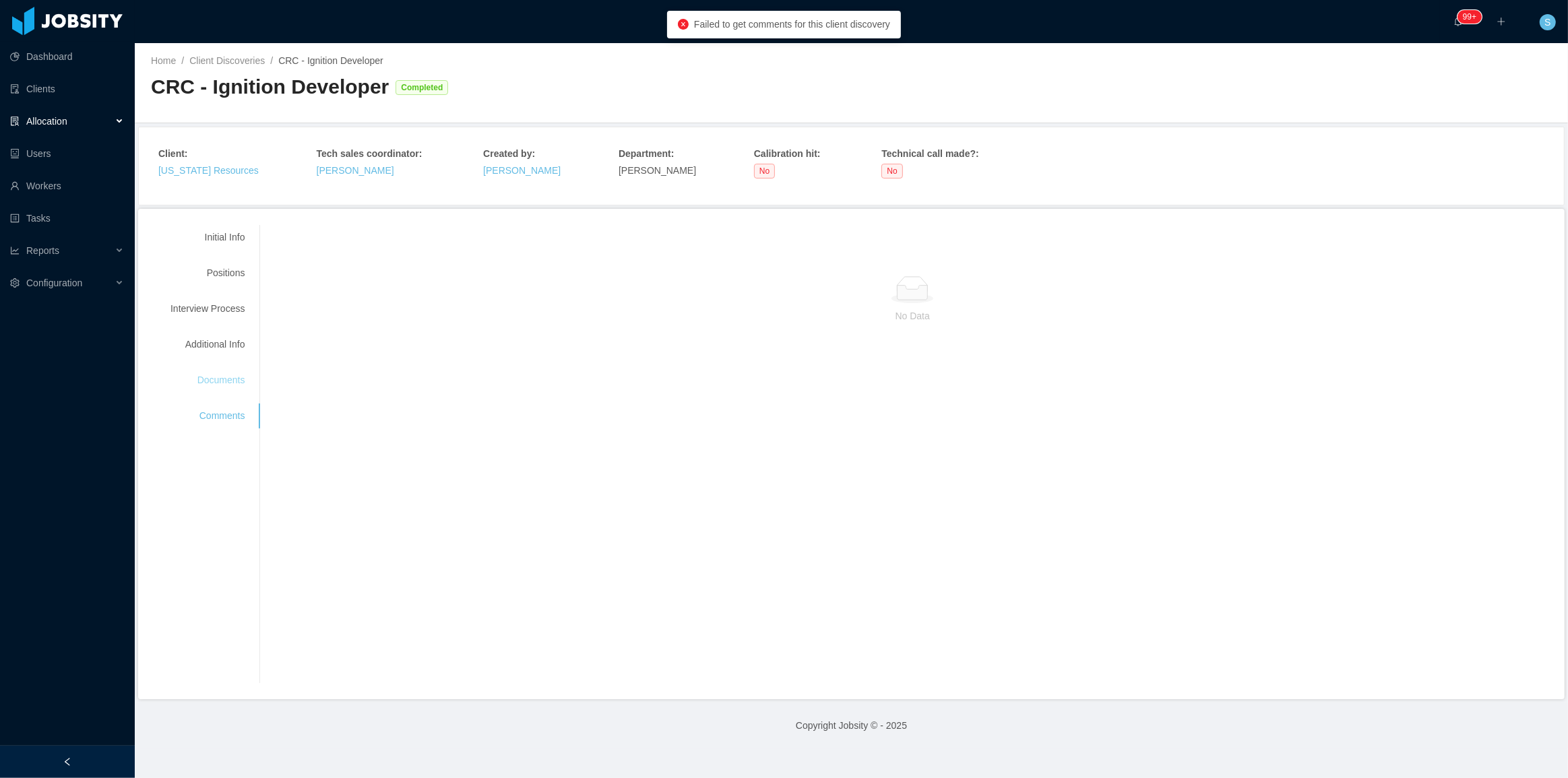
click at [225, 390] on div "Documents" at bounding box center [207, 380] width 107 height 25
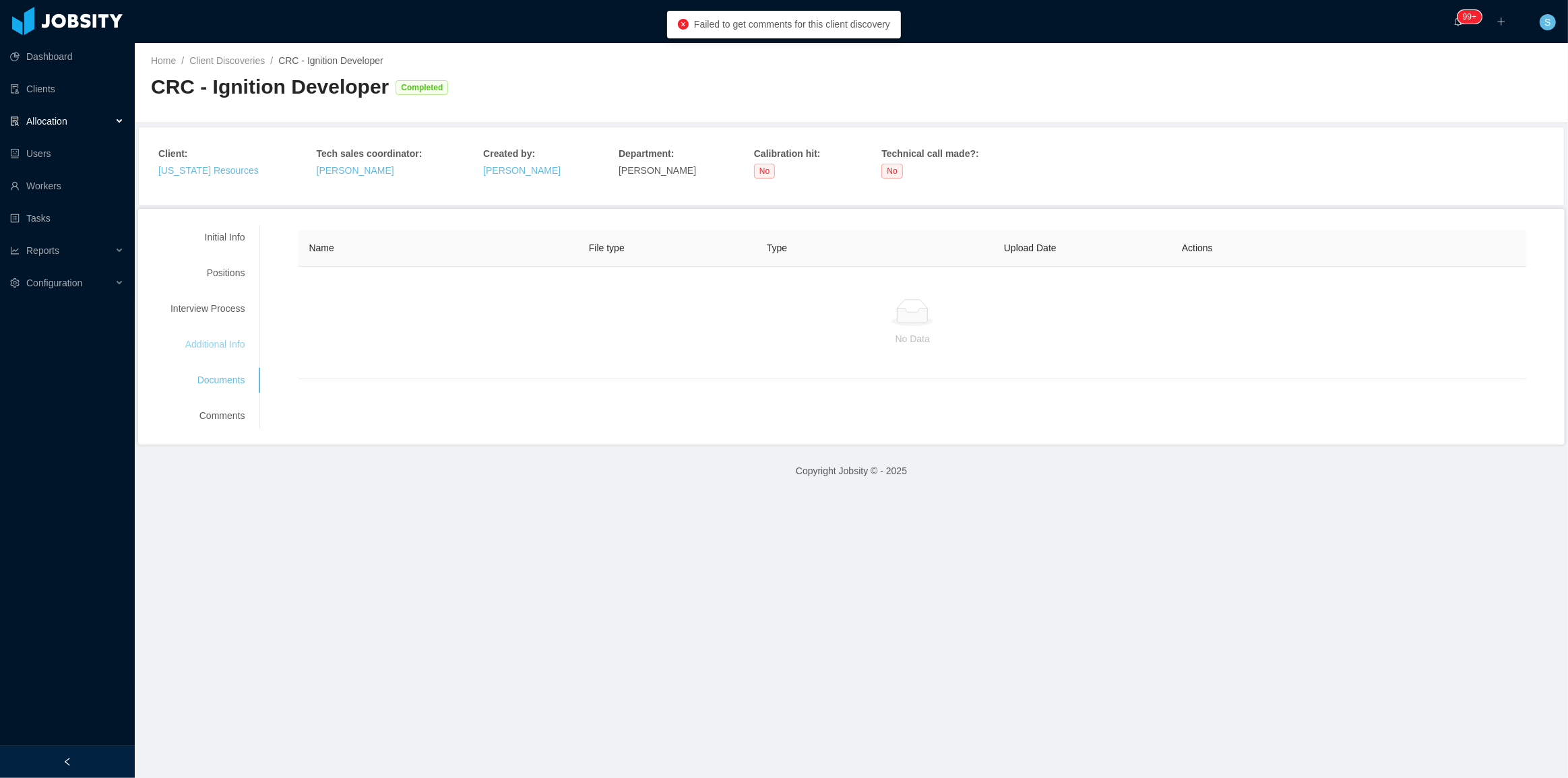
click at [223, 349] on div "Additional Info" at bounding box center [207, 345] width 107 height 25
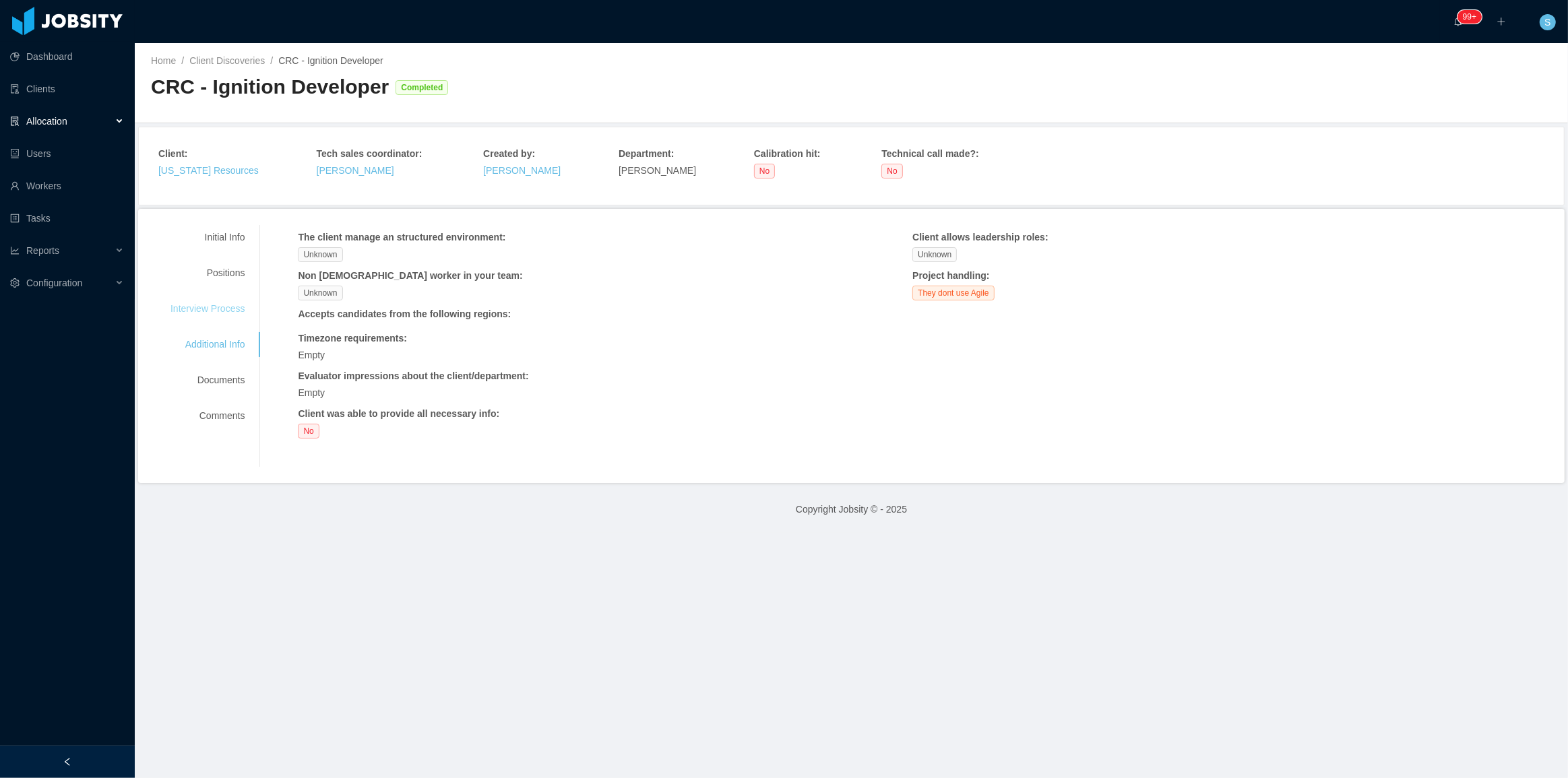
click at [229, 303] on div "Interview Process" at bounding box center [207, 309] width 107 height 25
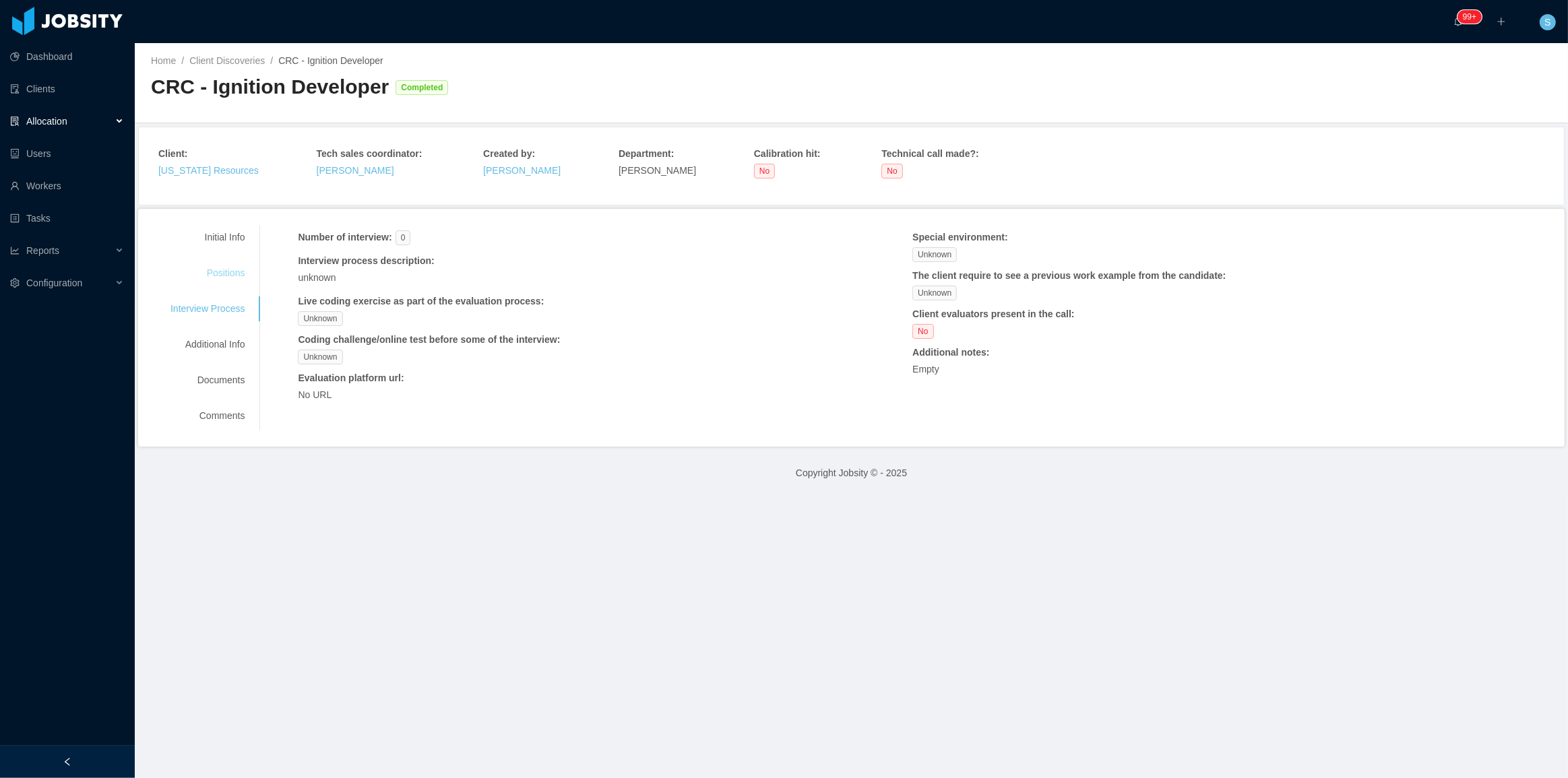
click at [238, 275] on div "Positions" at bounding box center [207, 274] width 107 height 25
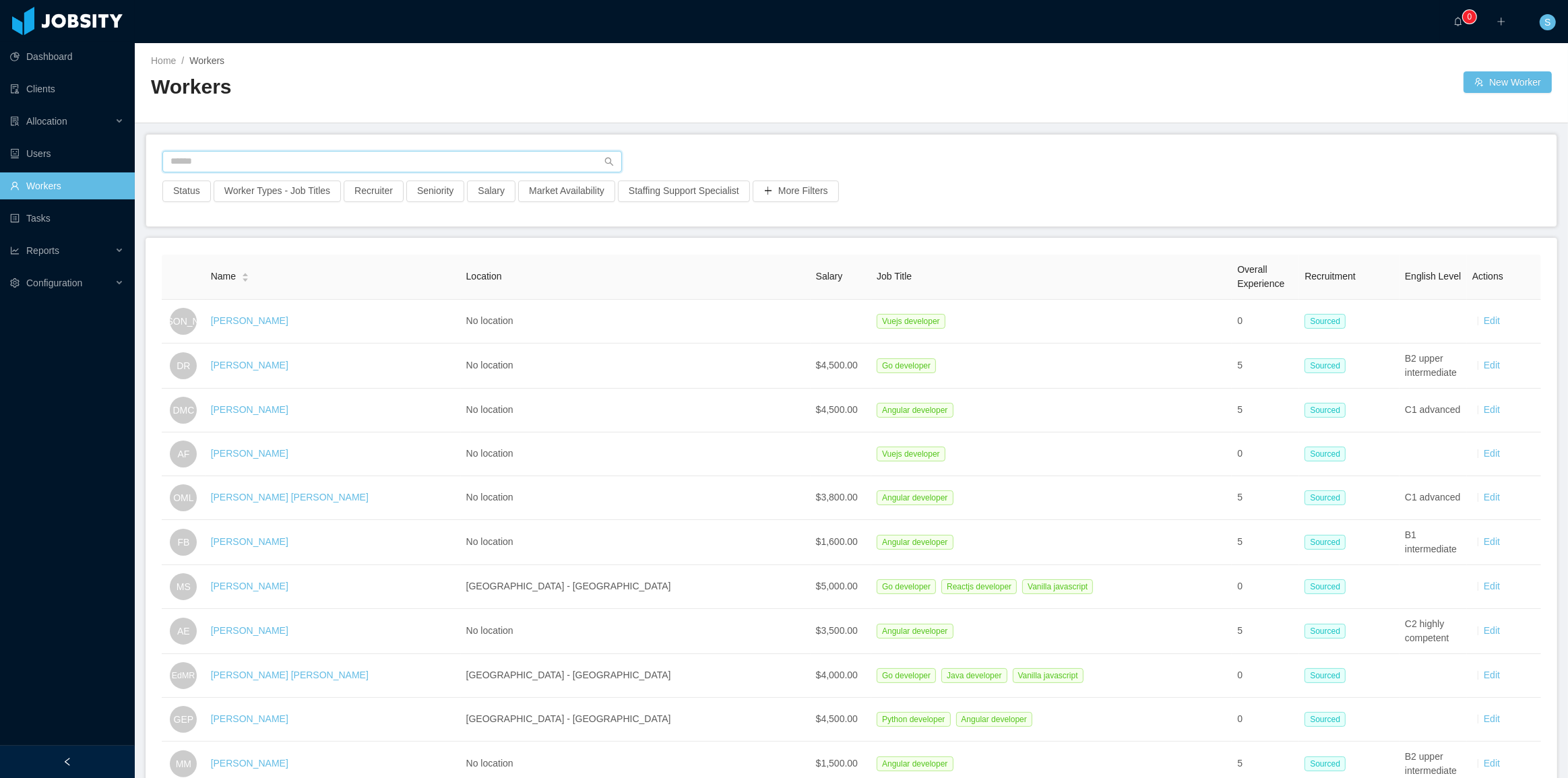
click at [236, 158] on input "text" at bounding box center [392, 161] width 460 height 21
paste input "**********"
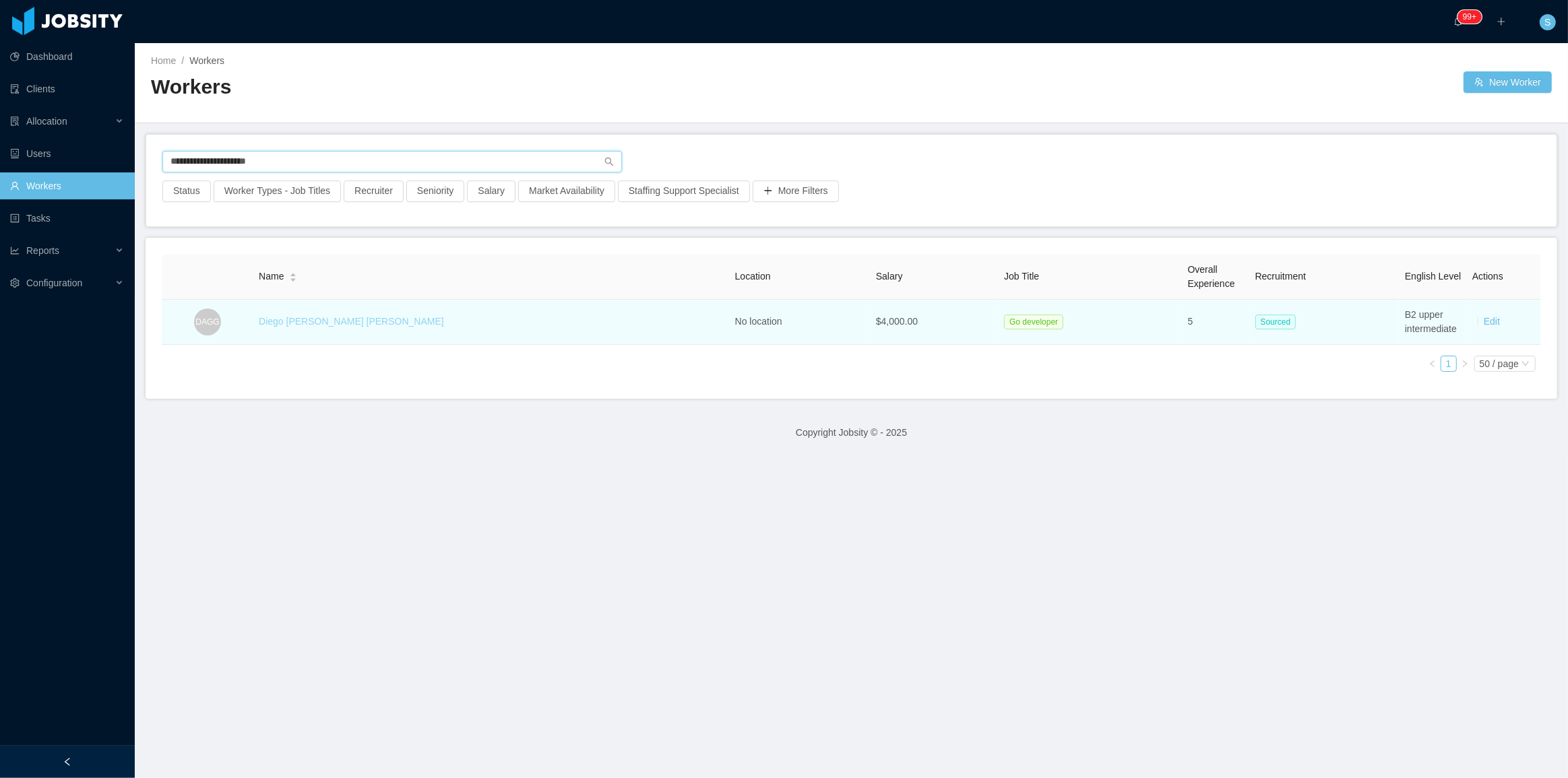
type input "**********"
click at [297, 324] on link "Diego [PERSON_NAME] [PERSON_NAME]" at bounding box center [350, 321] width 185 height 11
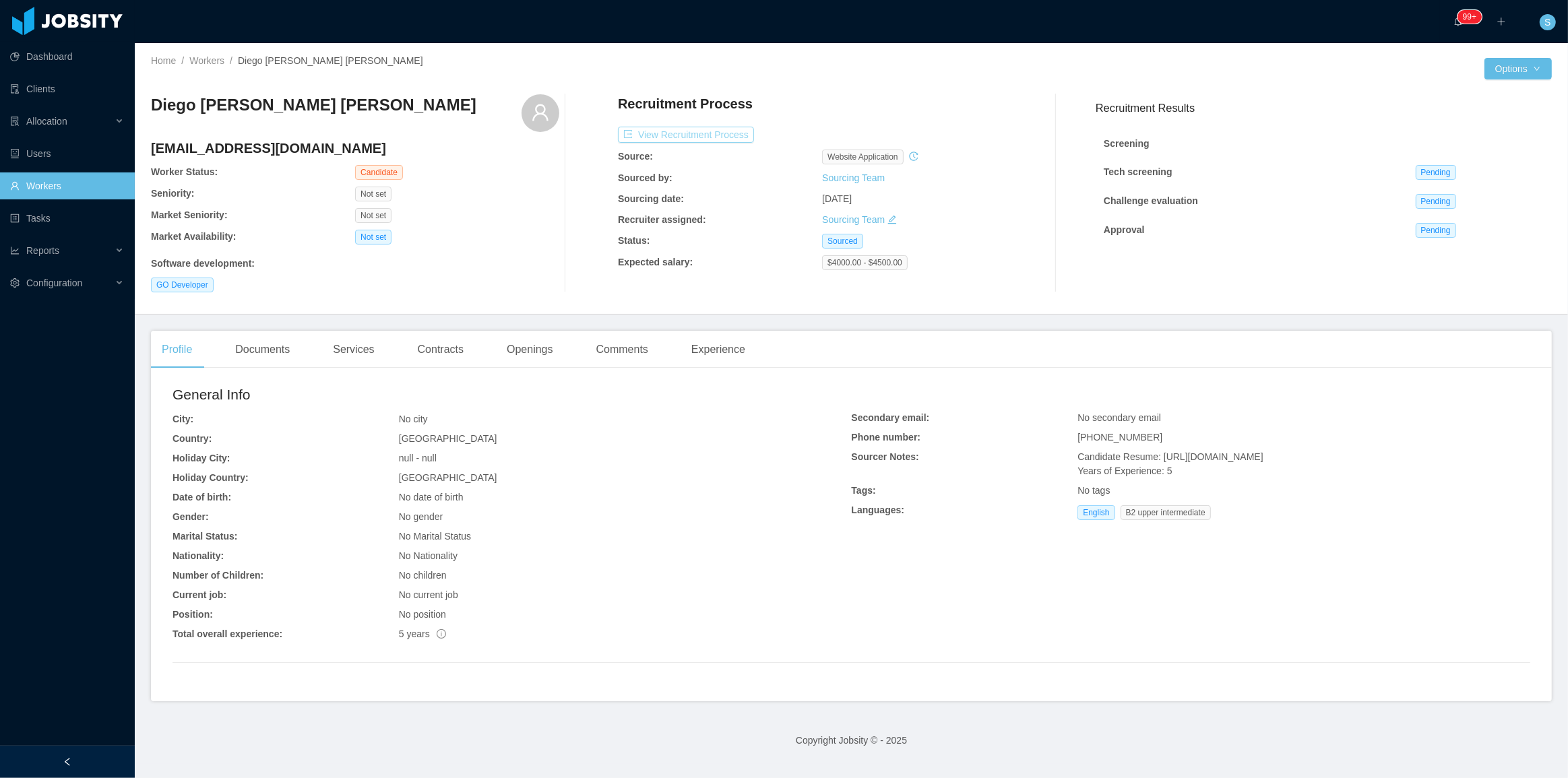
click at [722, 136] on button "View Recruitment Process" at bounding box center [686, 134] width 136 height 16
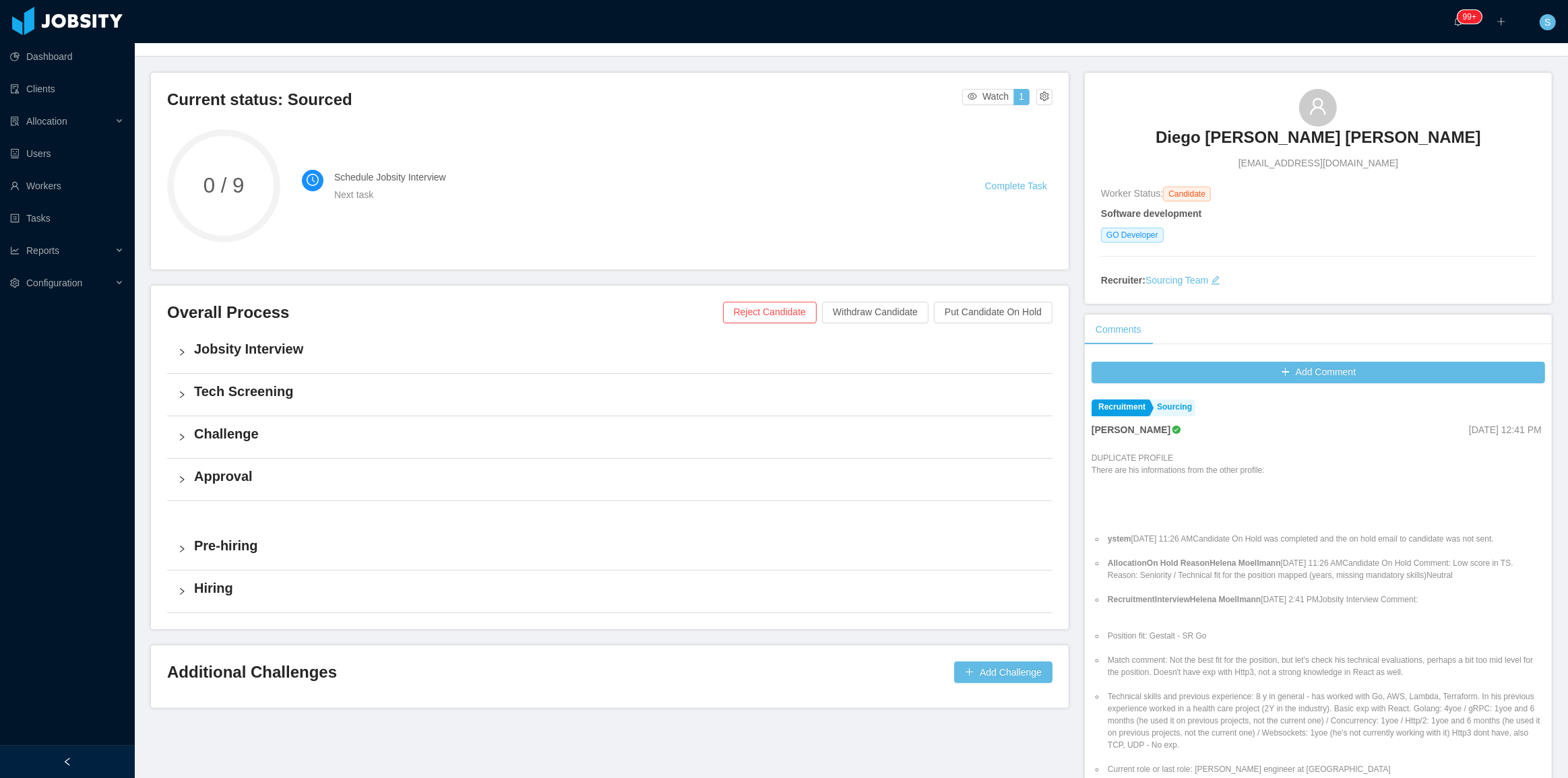
scroll to position [61, 0]
